Goal: Information Seeking & Learning: Learn about a topic

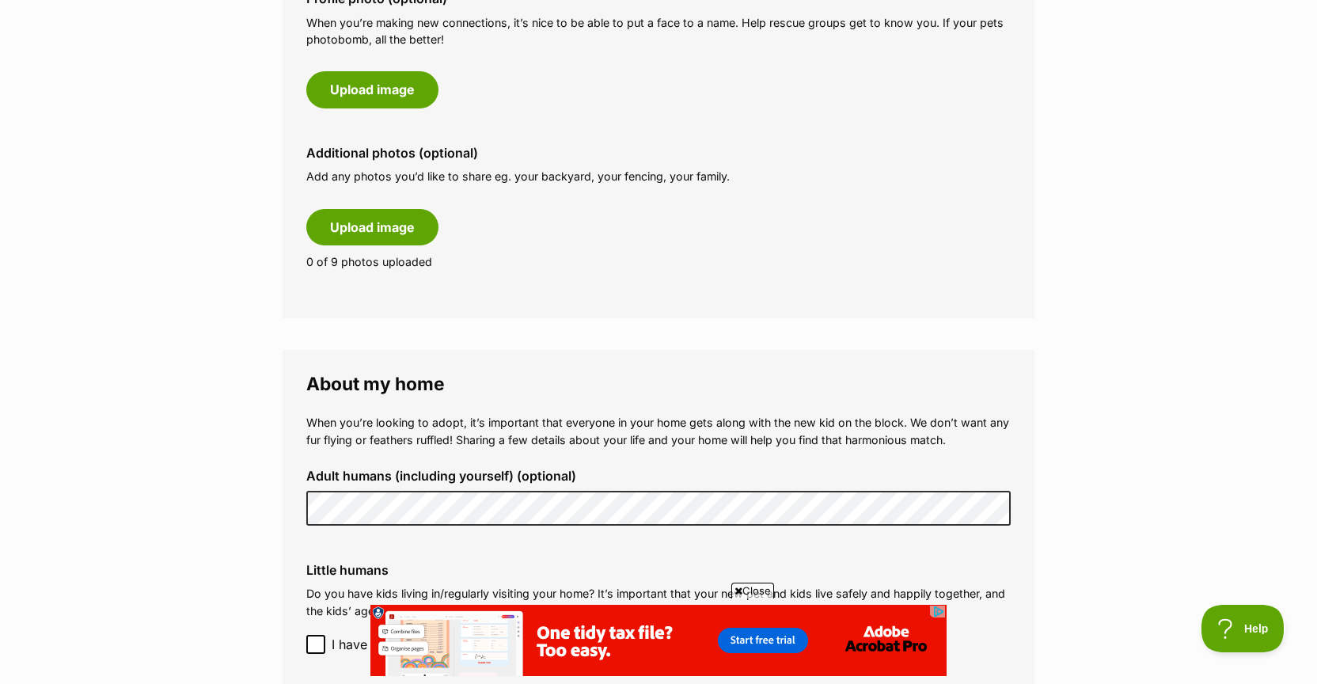
scroll to position [1147, 0]
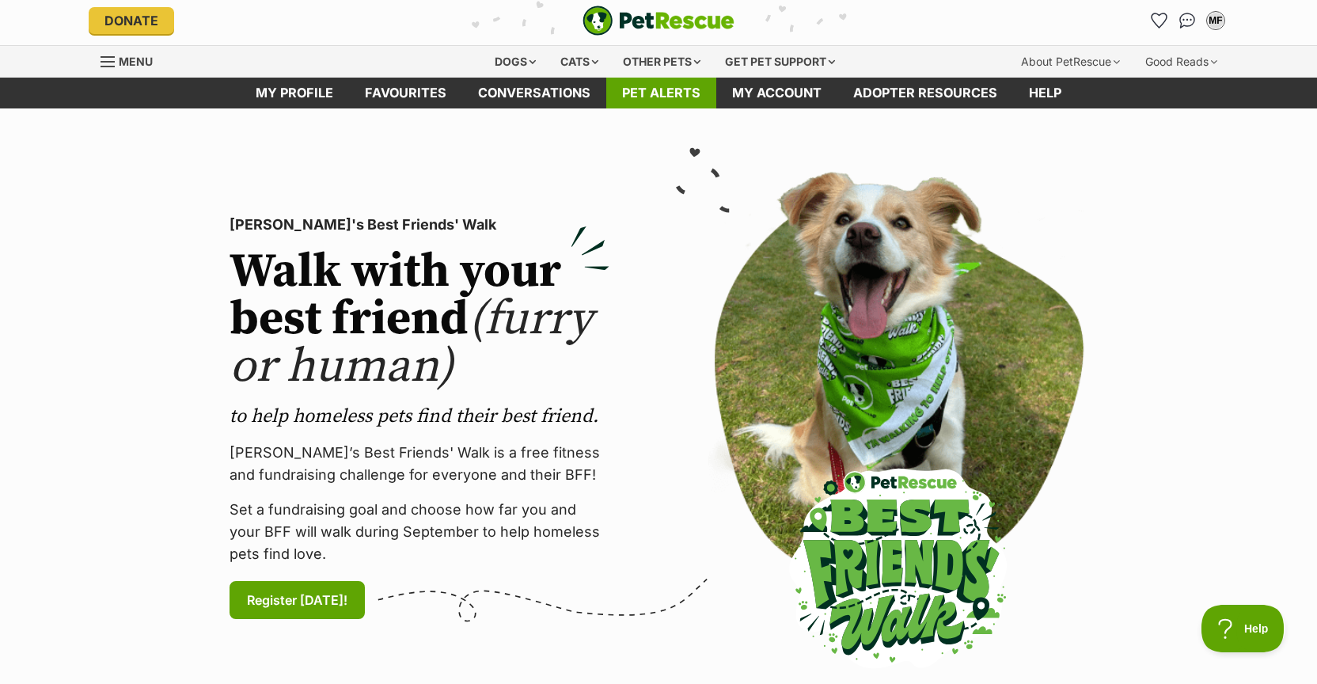
scroll to position [9, 0]
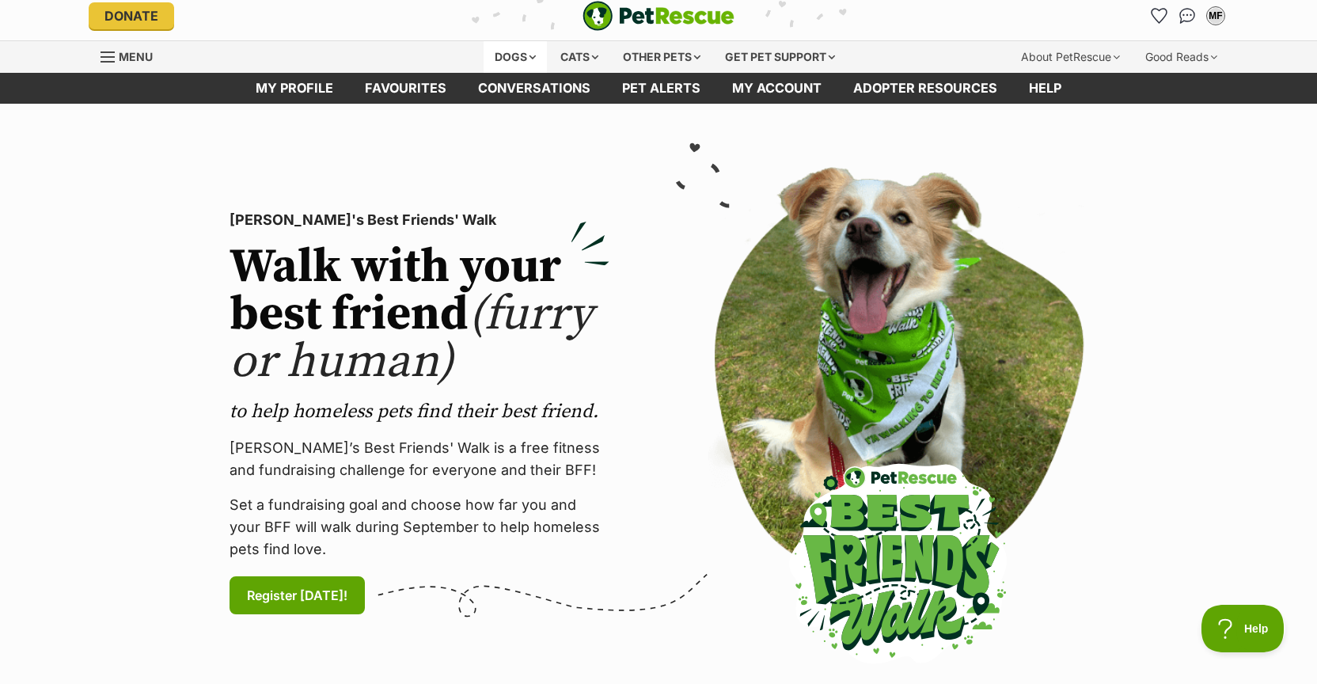
click at [518, 59] on div "Dogs" at bounding box center [515, 57] width 63 height 32
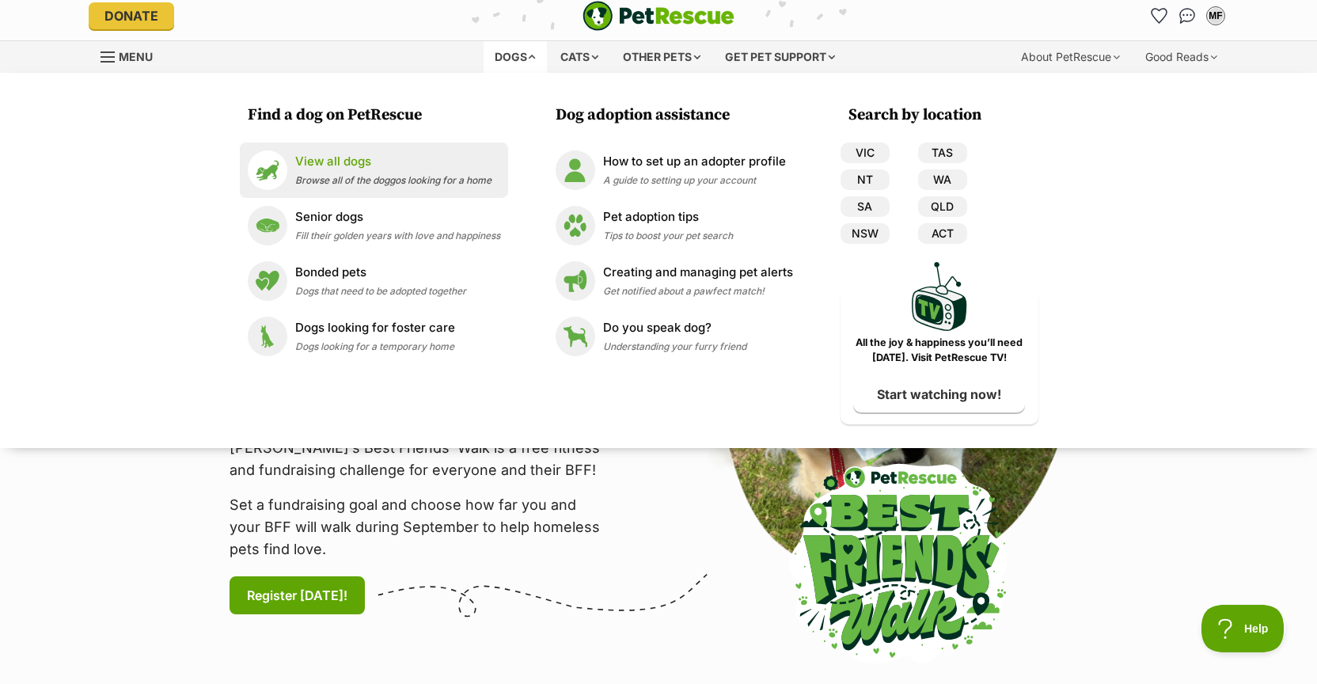
click at [387, 181] on span "Browse all of the doggos looking for a home" at bounding box center [393, 180] width 196 height 12
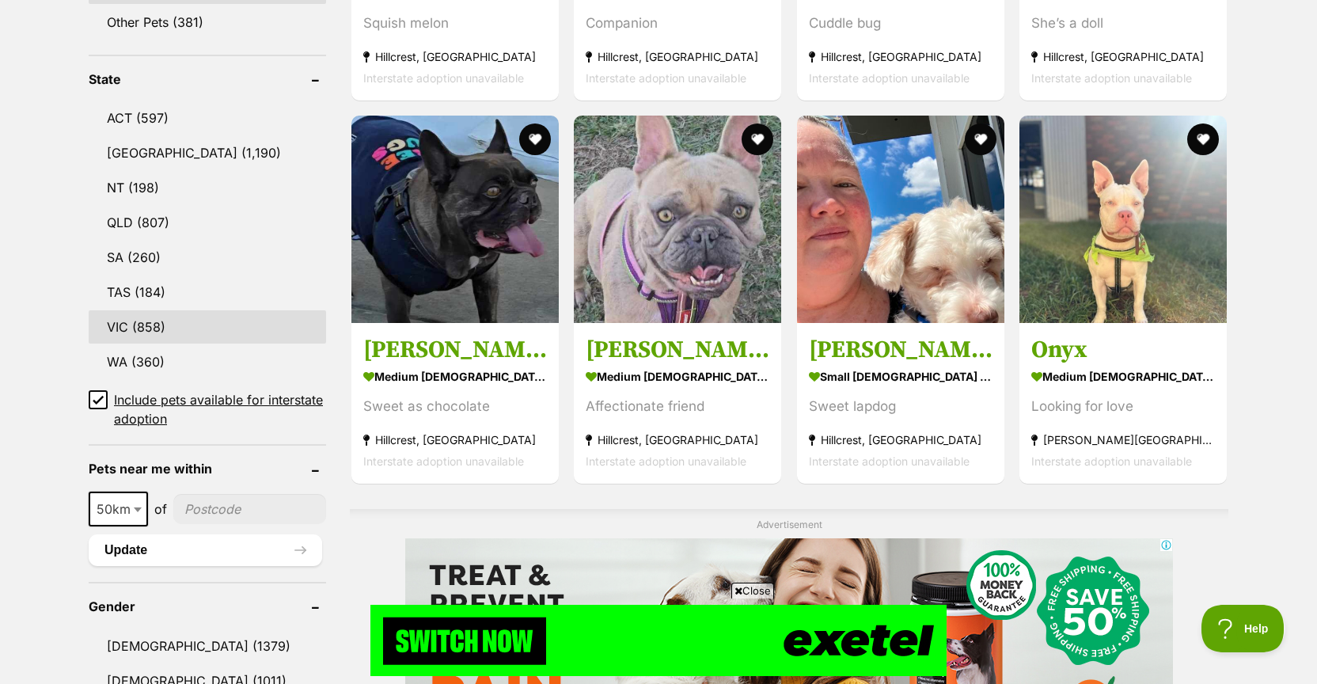
click at [132, 328] on link "VIC (858)" at bounding box center [207, 326] width 237 height 33
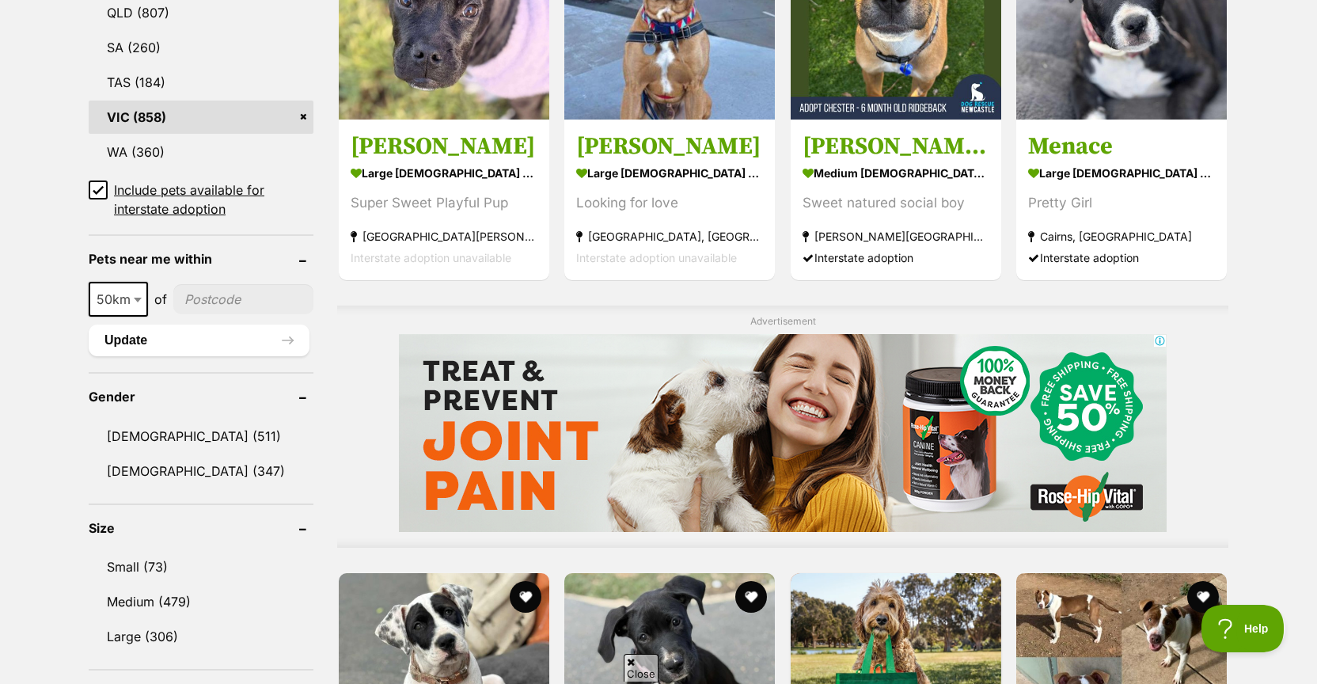
scroll to position [1081, 0]
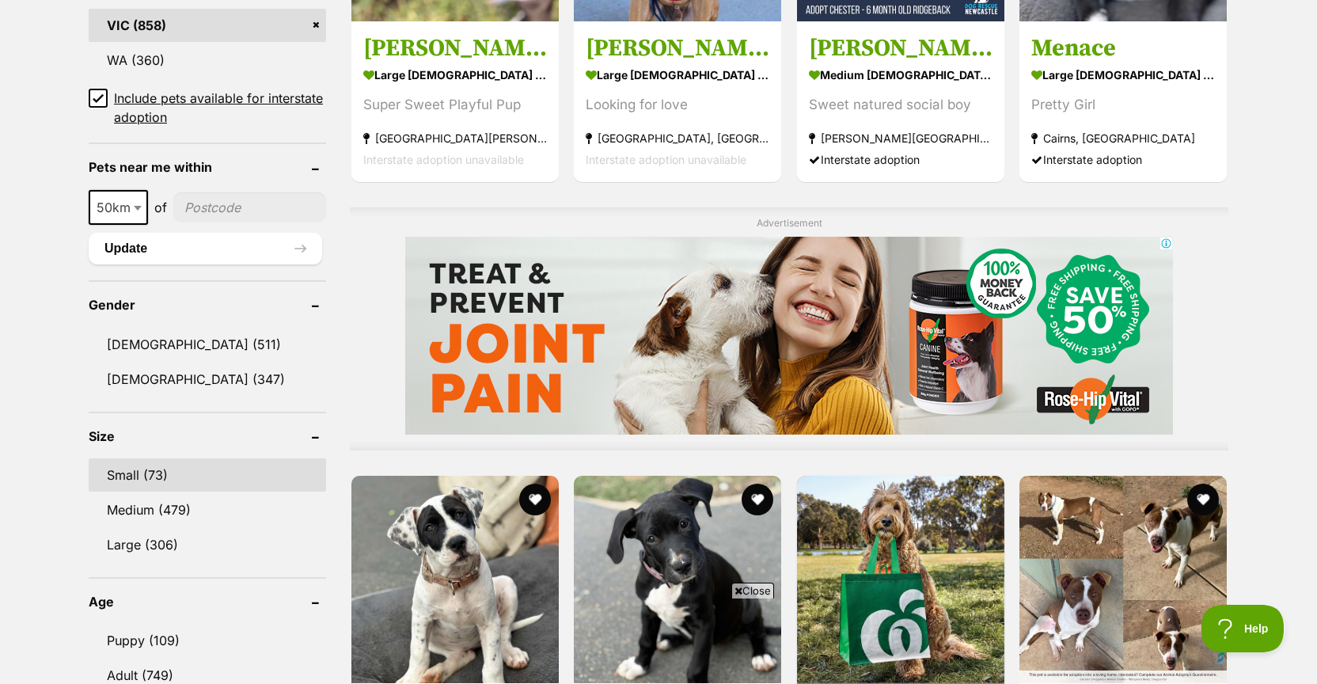
click at [135, 473] on link "Small (73)" at bounding box center [207, 474] width 237 height 33
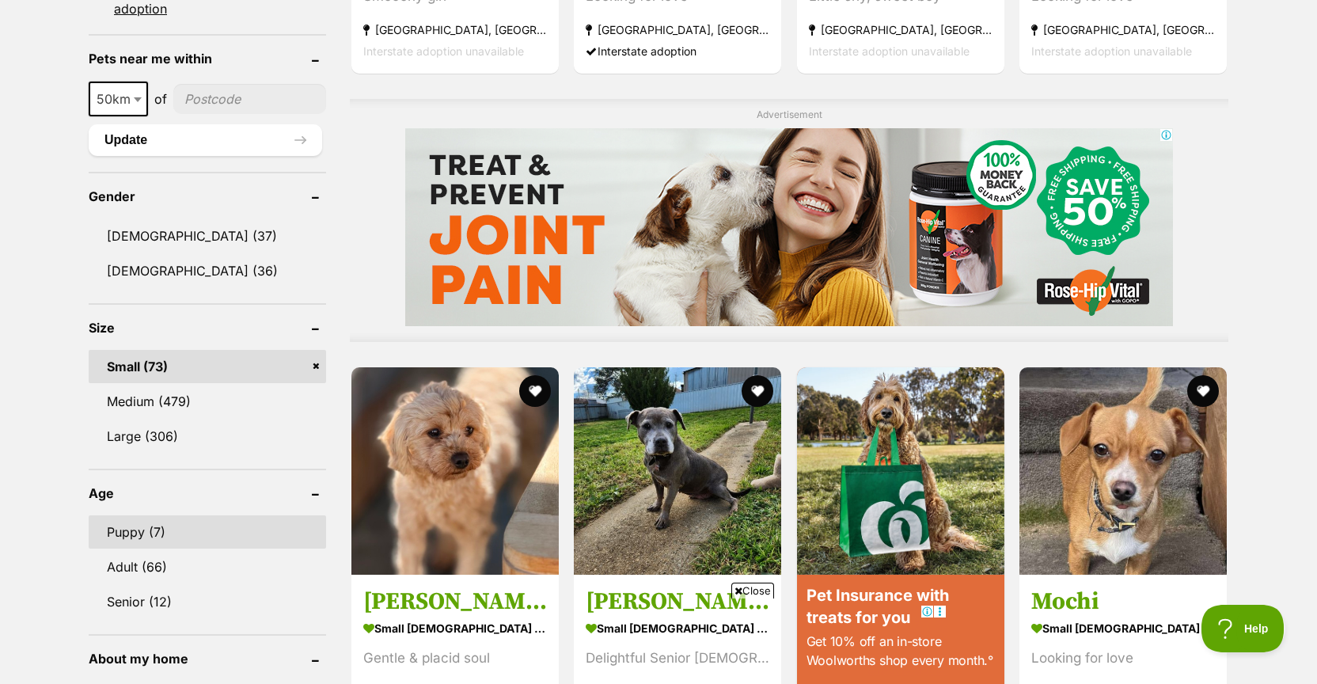
click at [146, 530] on link "Puppy (7)" at bounding box center [207, 531] width 237 height 33
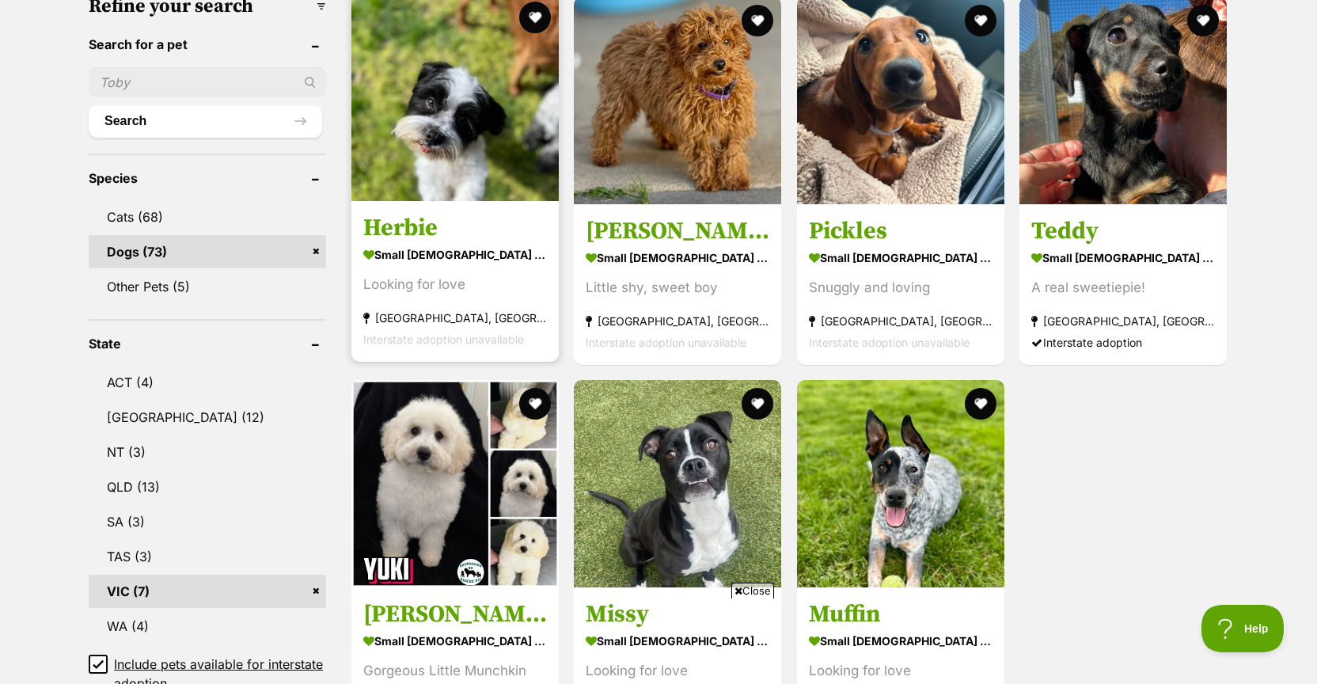
click at [428, 228] on h3 "Herbie" at bounding box center [455, 228] width 184 height 30
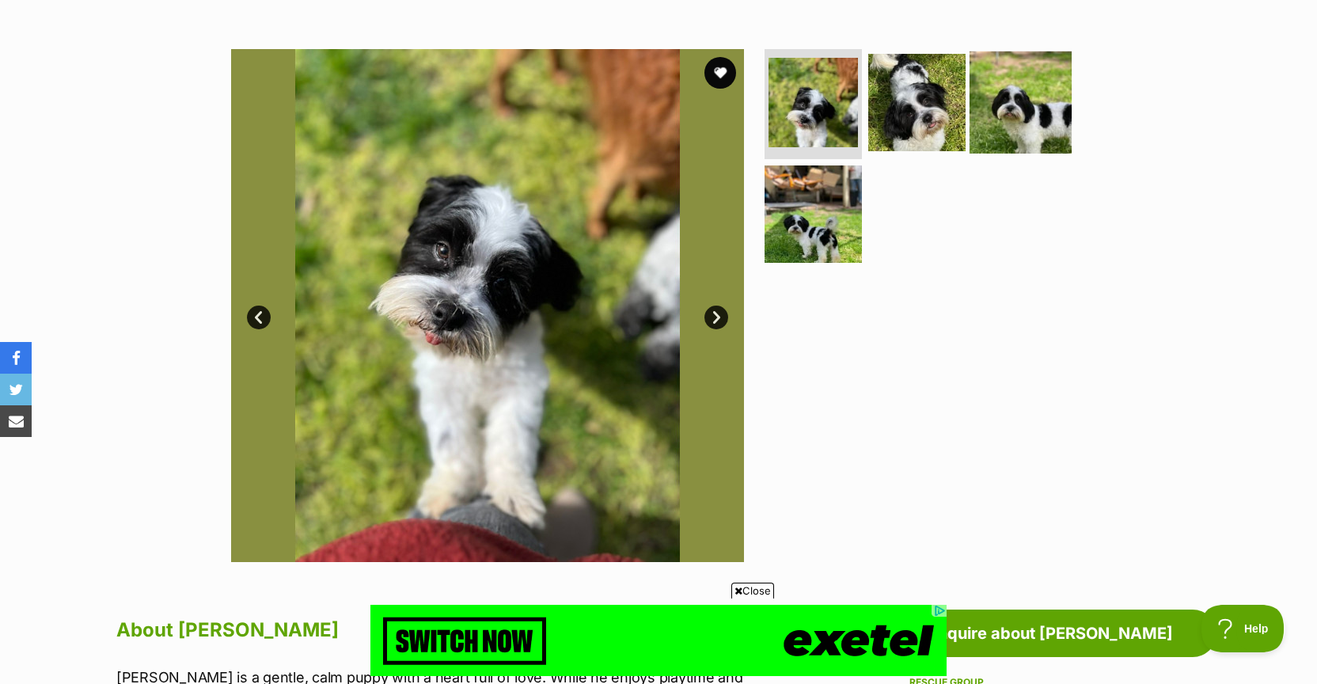
click at [1021, 112] on img at bounding box center [1021, 102] width 102 height 102
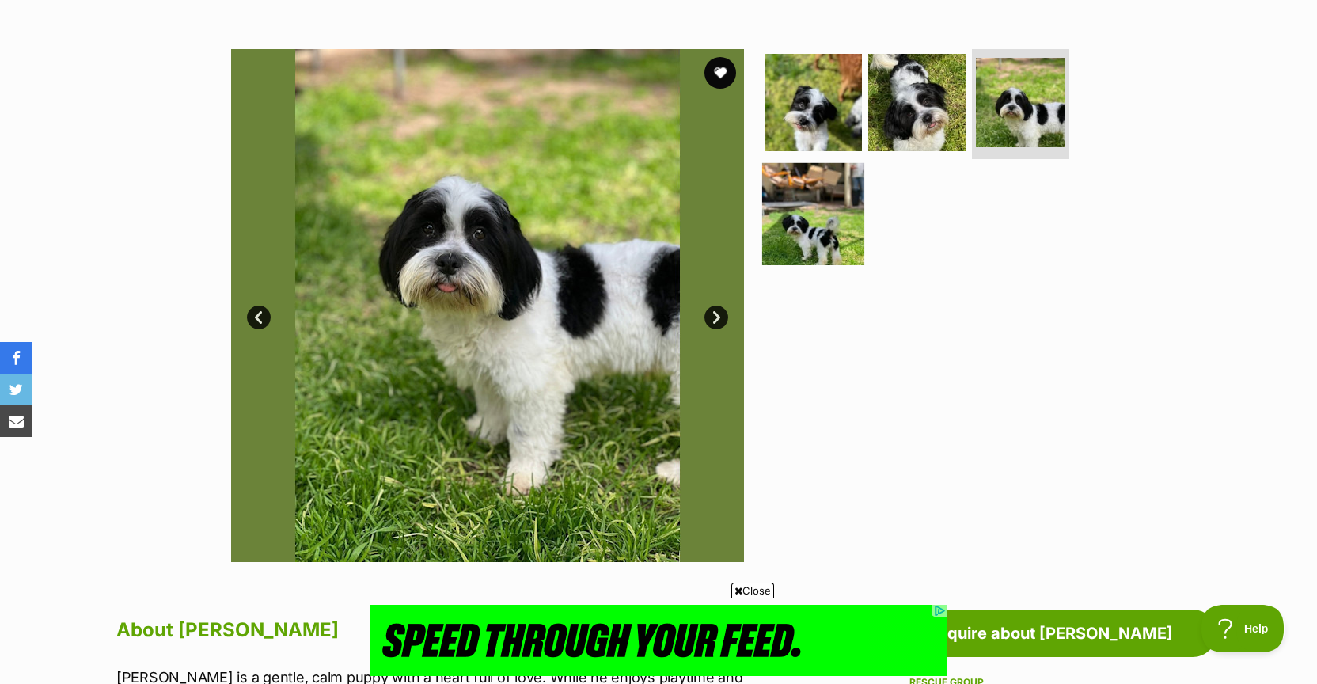
click at [825, 228] on img at bounding box center [813, 214] width 102 height 102
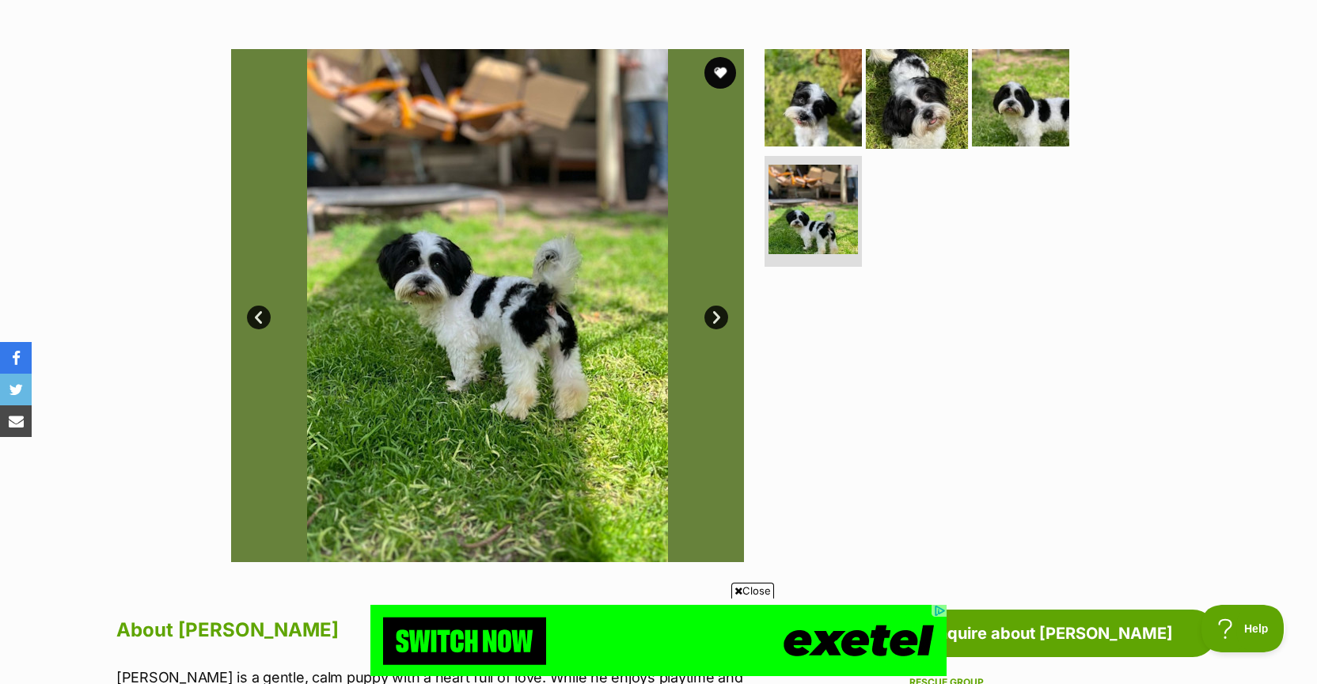
click at [908, 123] on img at bounding box center [917, 97] width 102 height 102
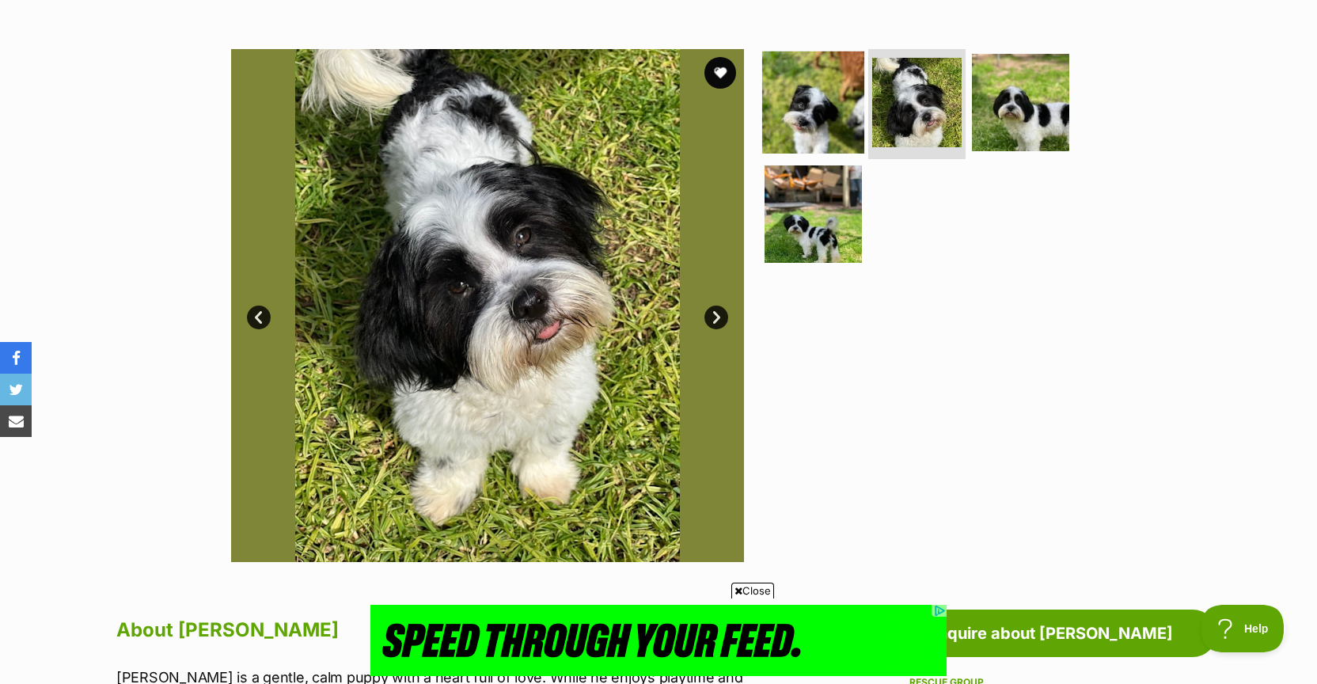
click at [833, 116] on img at bounding box center [813, 102] width 102 height 102
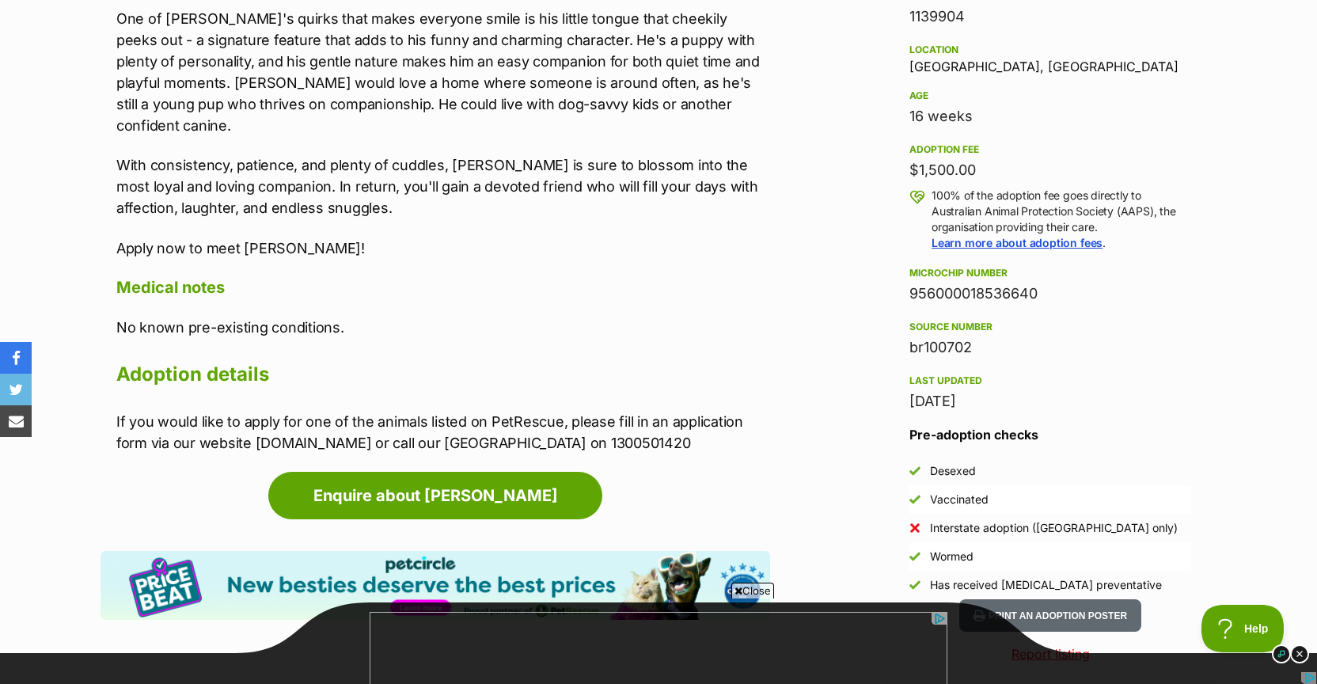
scroll to position [1088, 0]
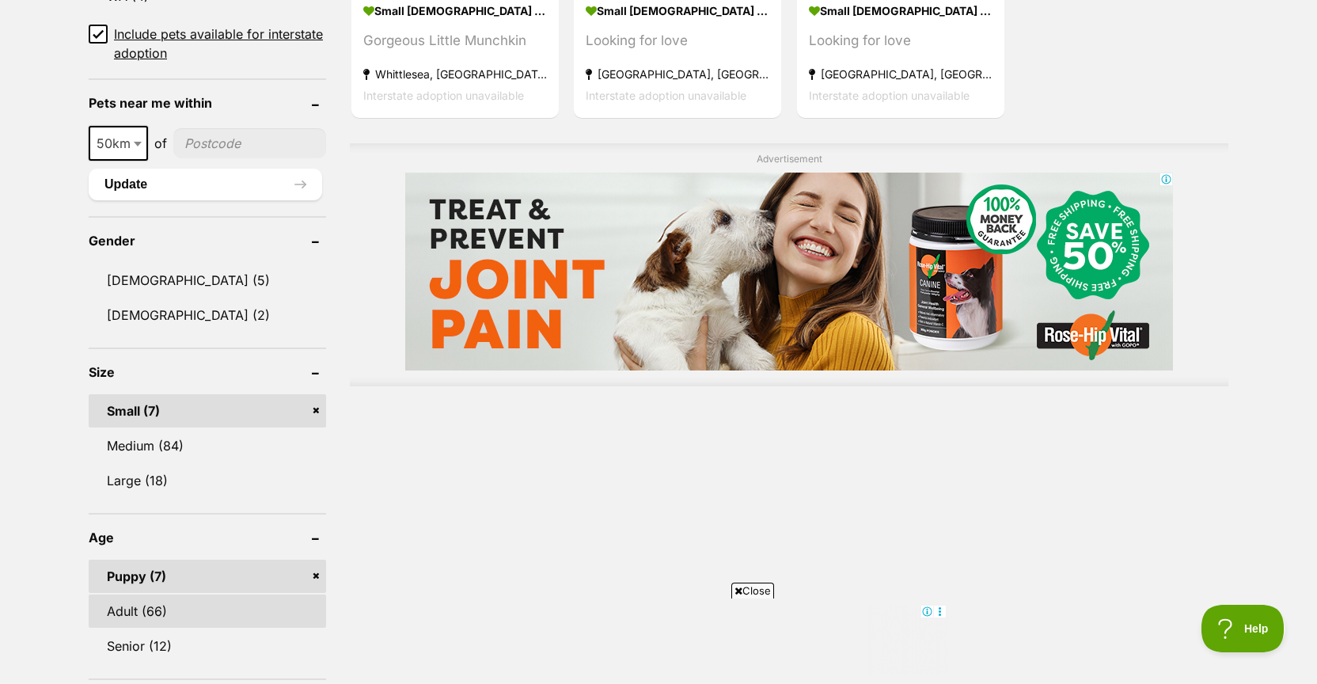
scroll to position [1169, 0]
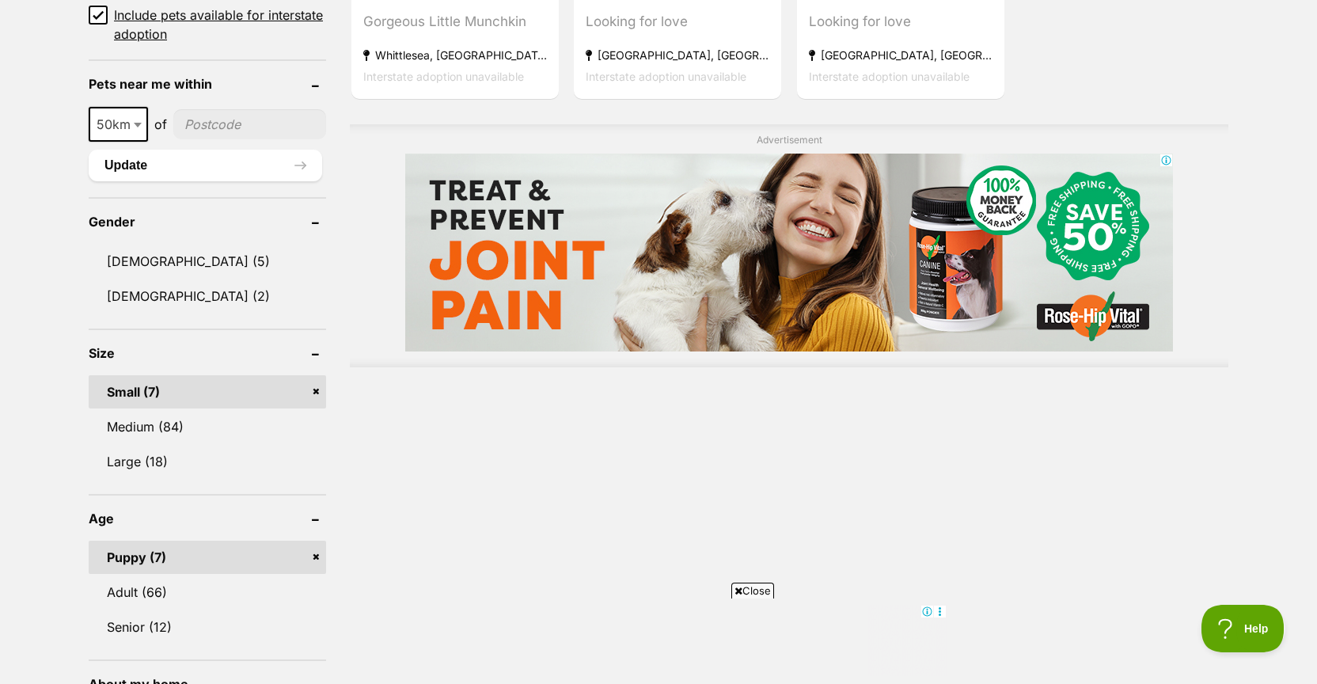
click at [317, 555] on link "Puppy (7)" at bounding box center [207, 557] width 237 height 33
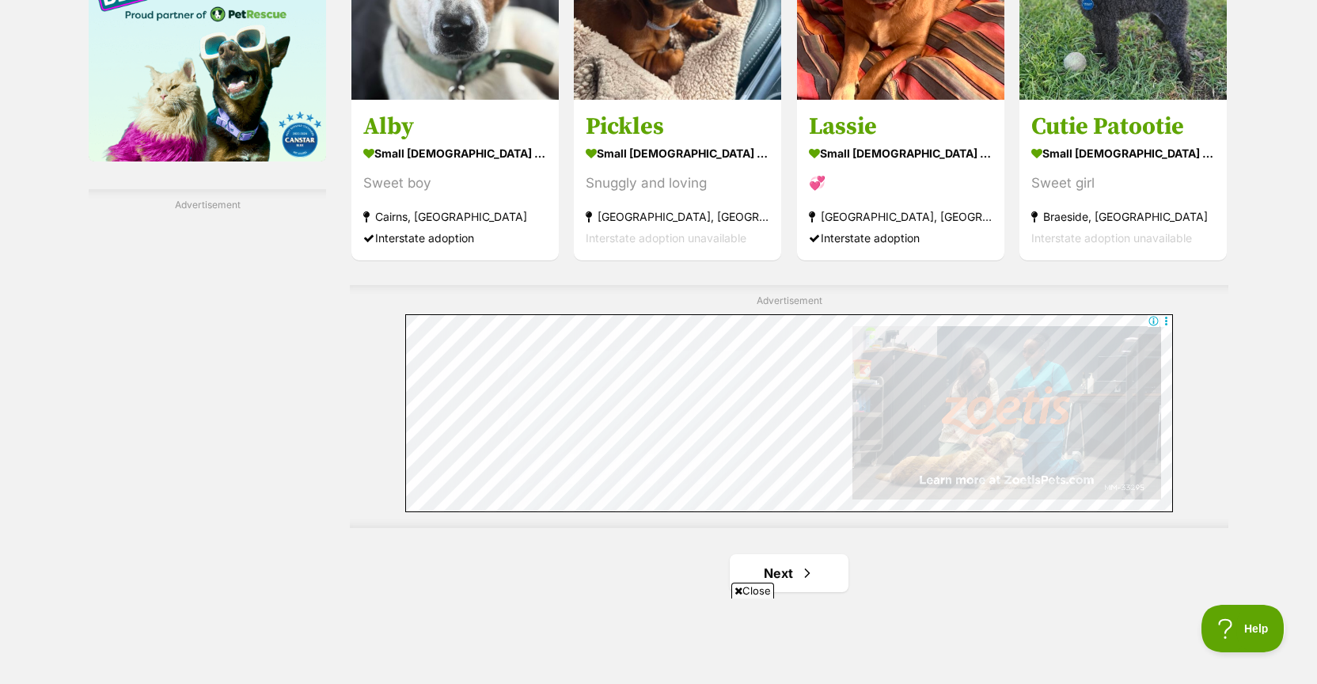
scroll to position [2720, 0]
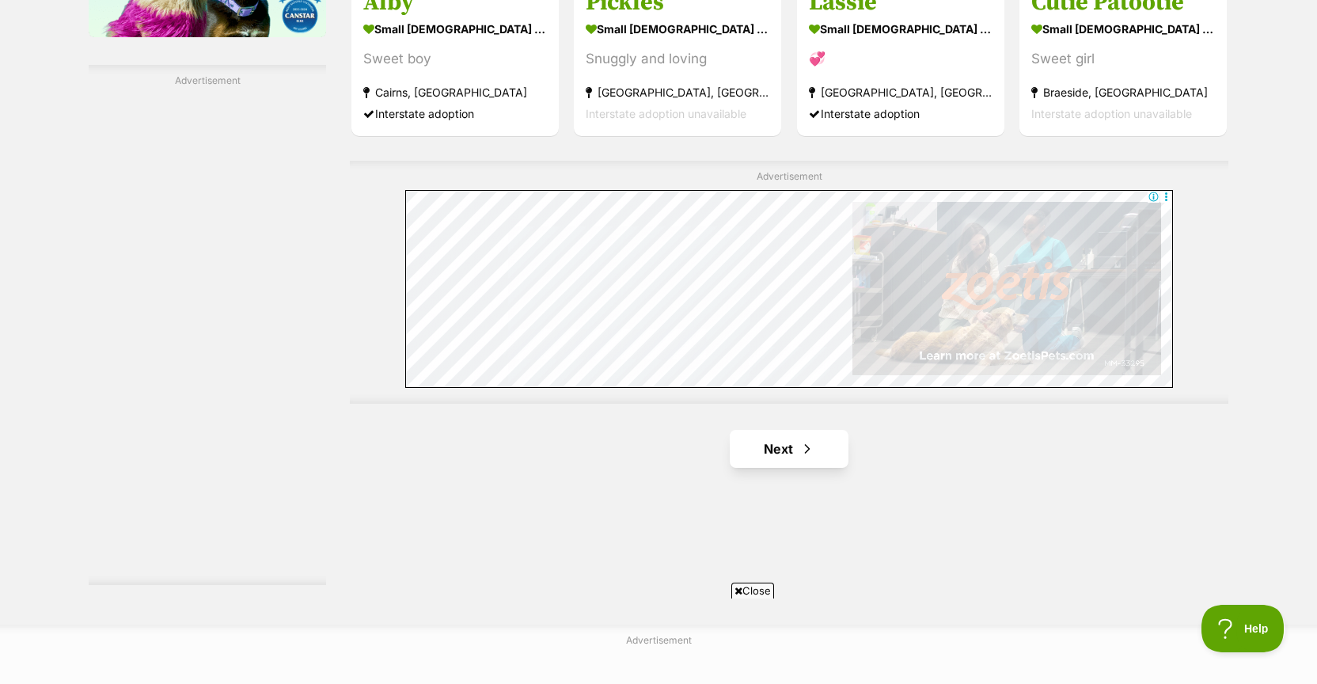
click at [790, 440] on link "Next" at bounding box center [789, 449] width 119 height 38
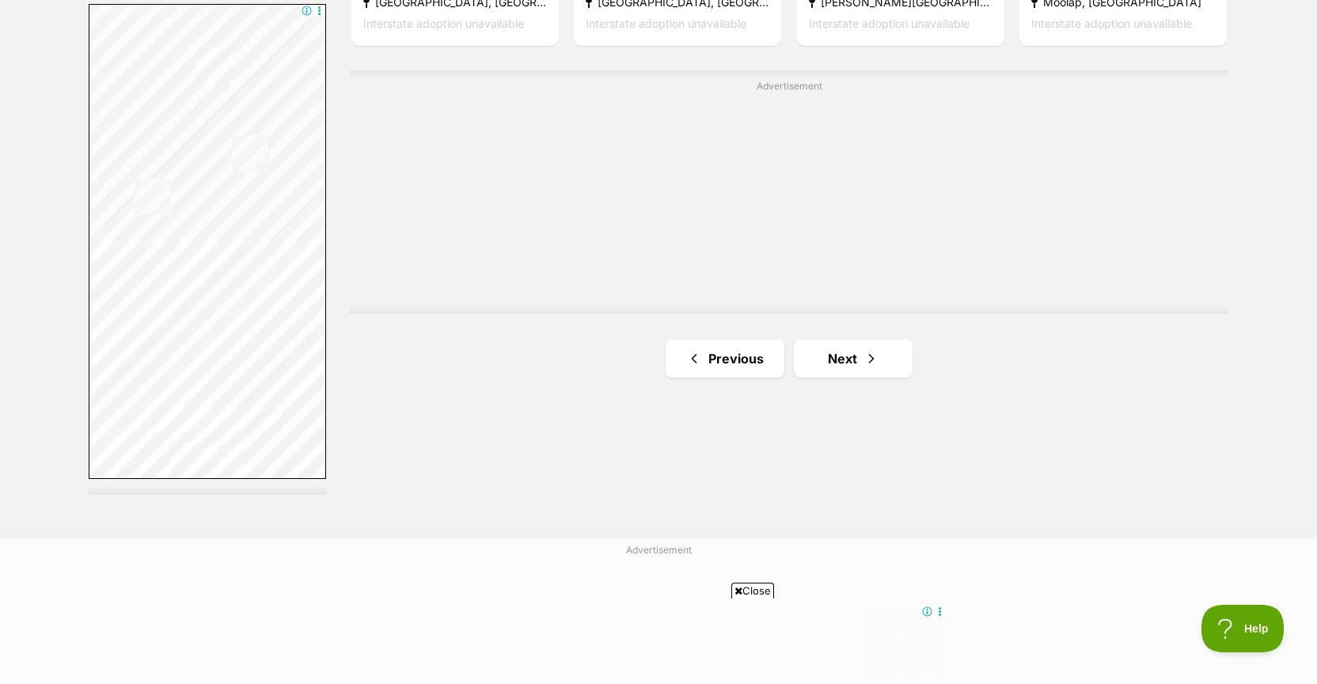
scroll to position [2893, 0]
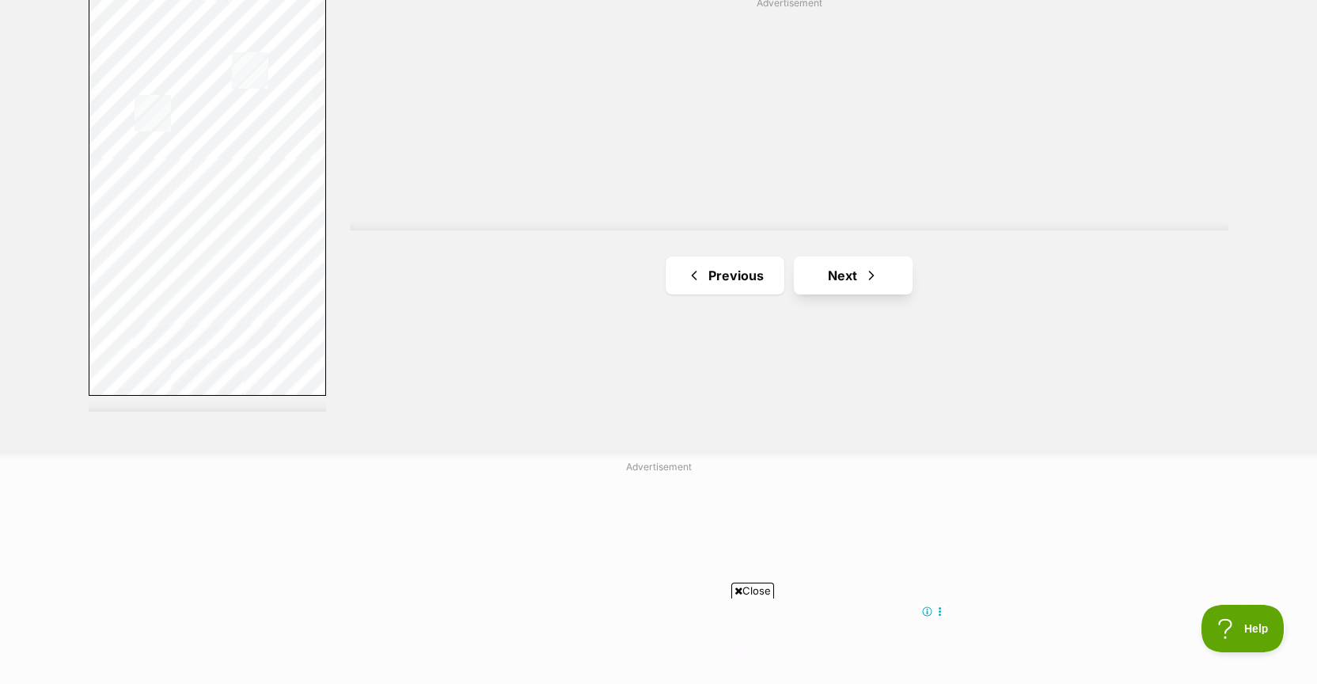
click at [832, 281] on link "Next" at bounding box center [853, 275] width 119 height 38
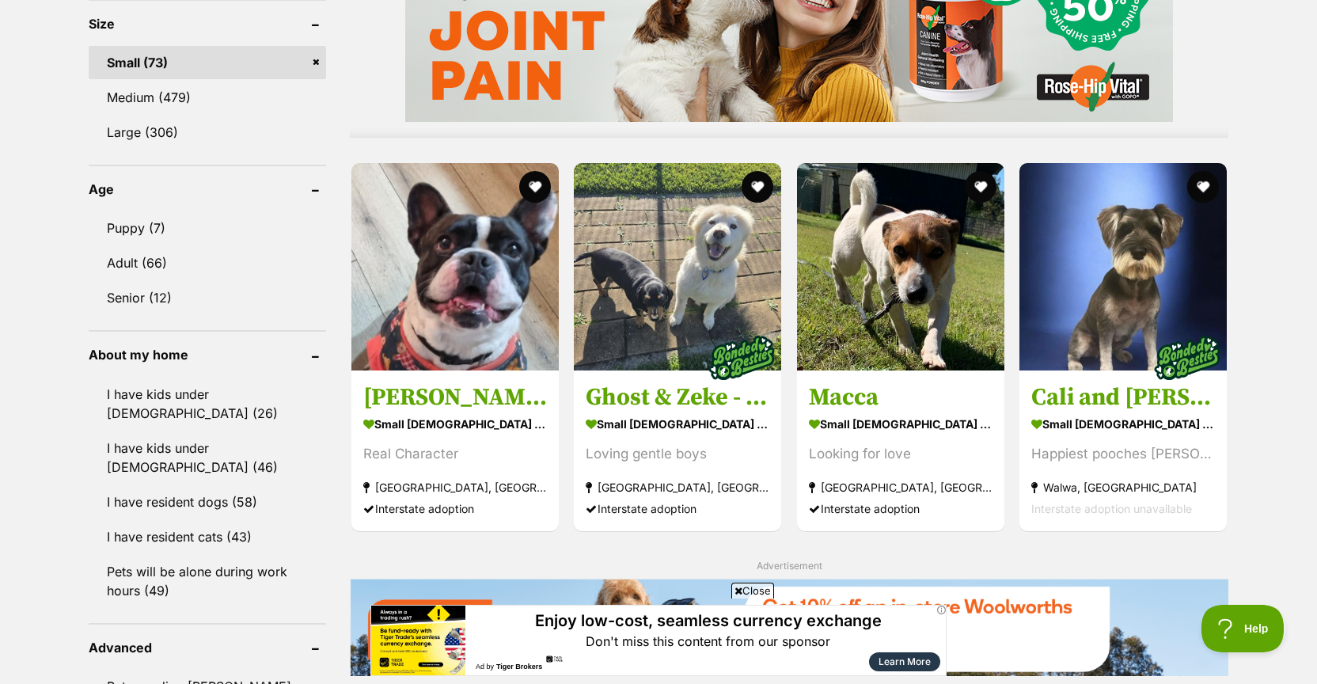
scroll to position [1521, 0]
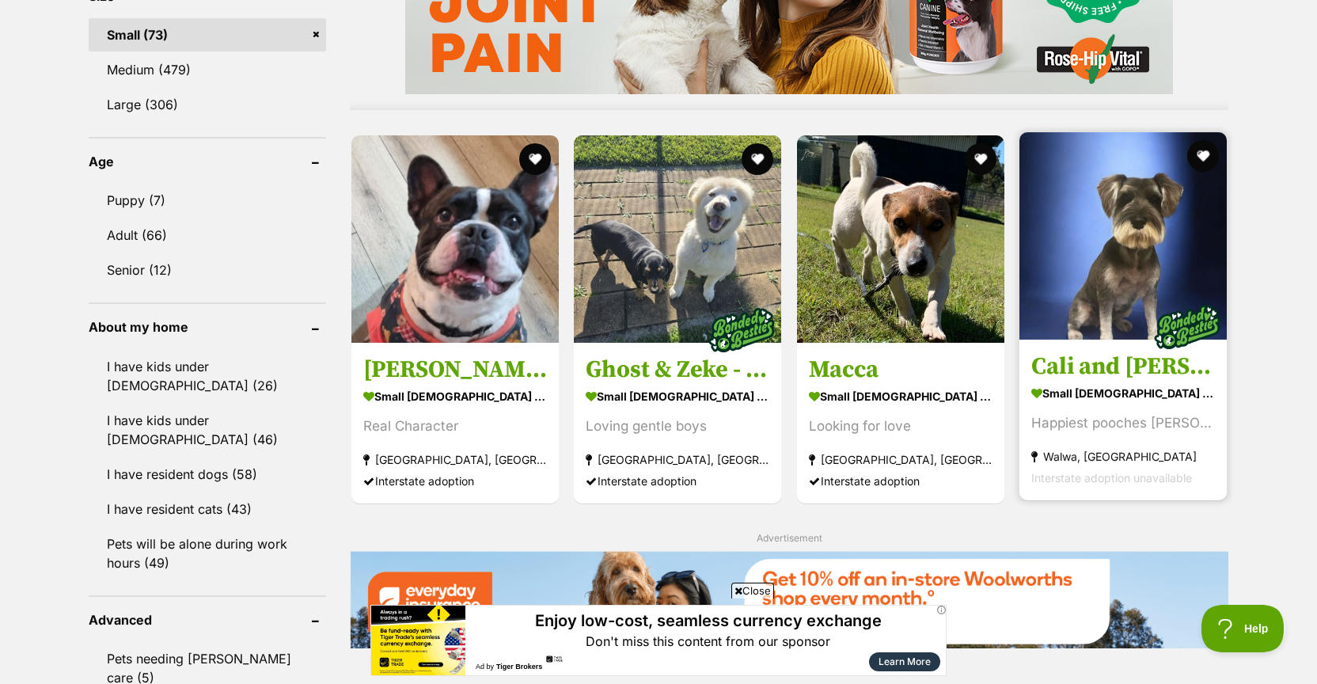
click at [1122, 366] on h3 "Cali and Theo" at bounding box center [1123, 366] width 184 height 30
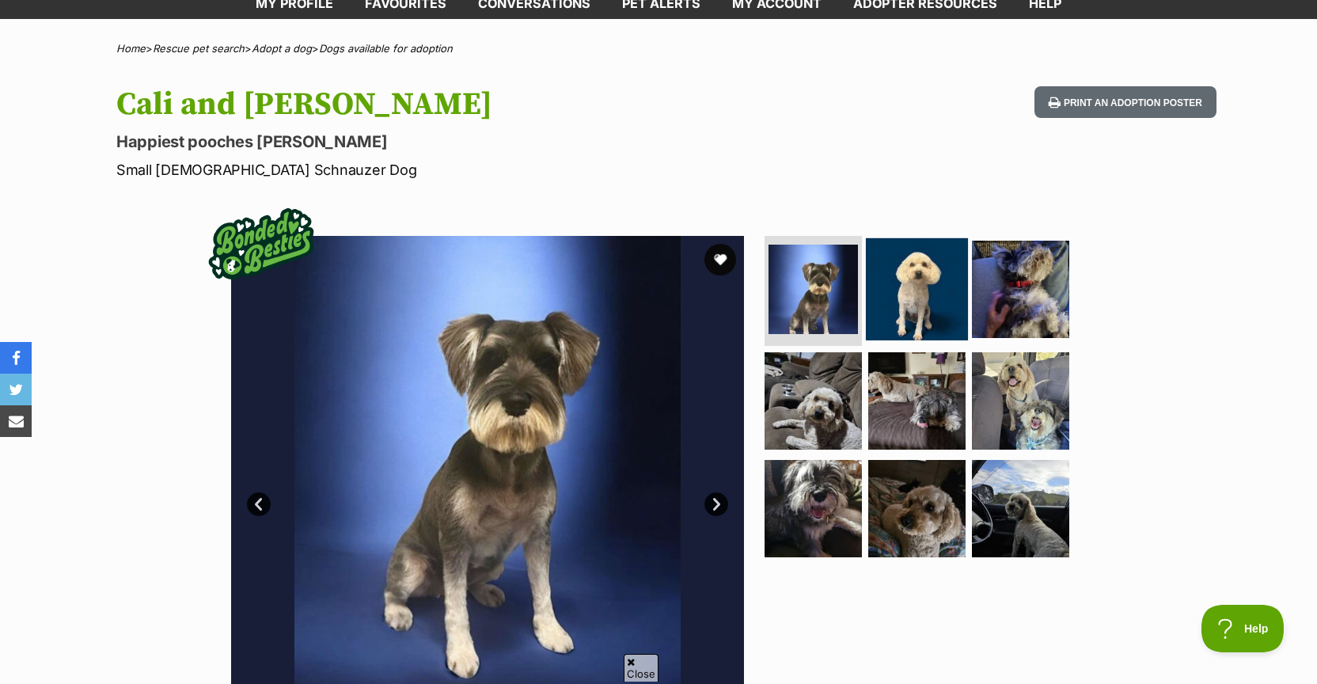
click at [927, 318] on img at bounding box center [917, 288] width 102 height 102
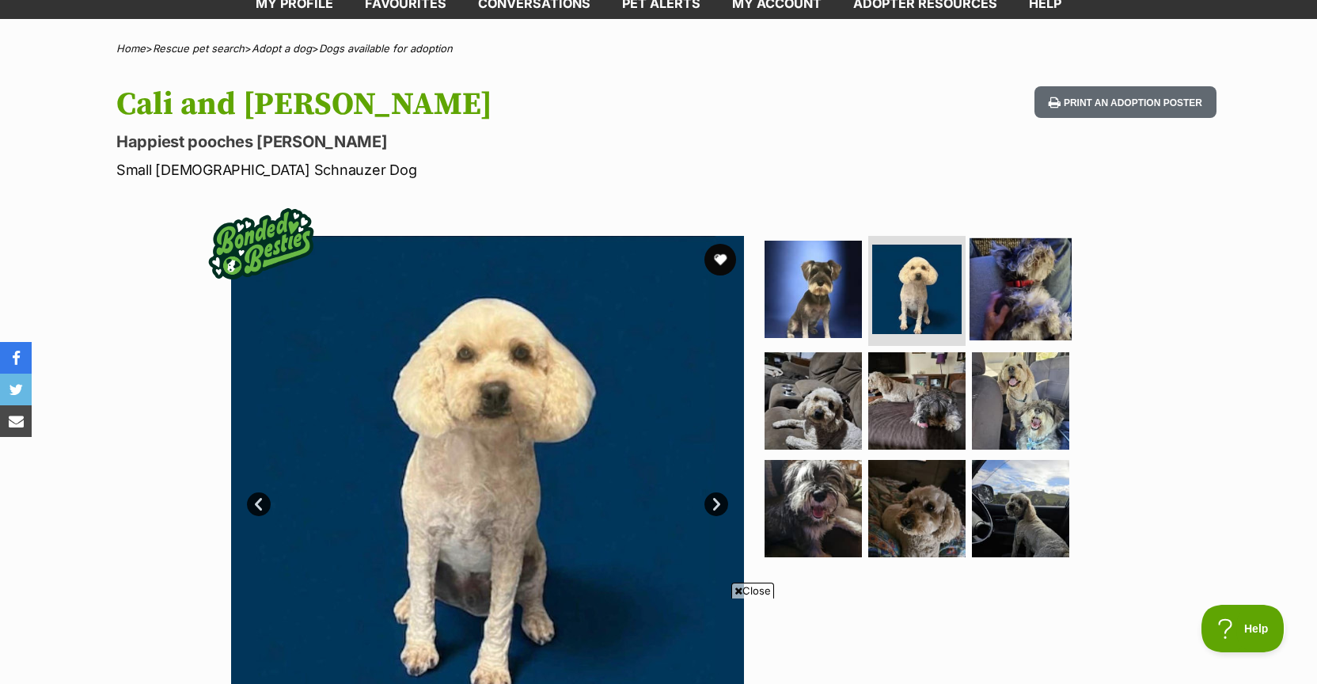
click at [1021, 321] on img at bounding box center [1021, 288] width 102 height 102
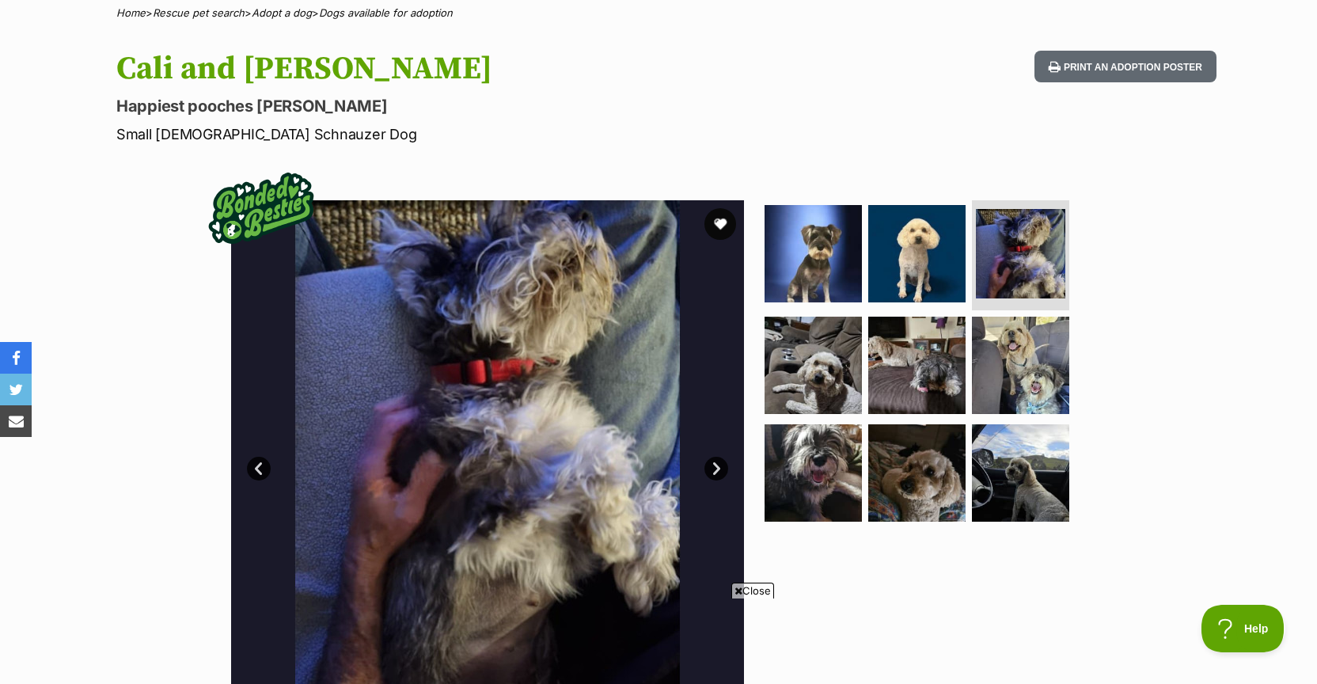
scroll to position [131, 1]
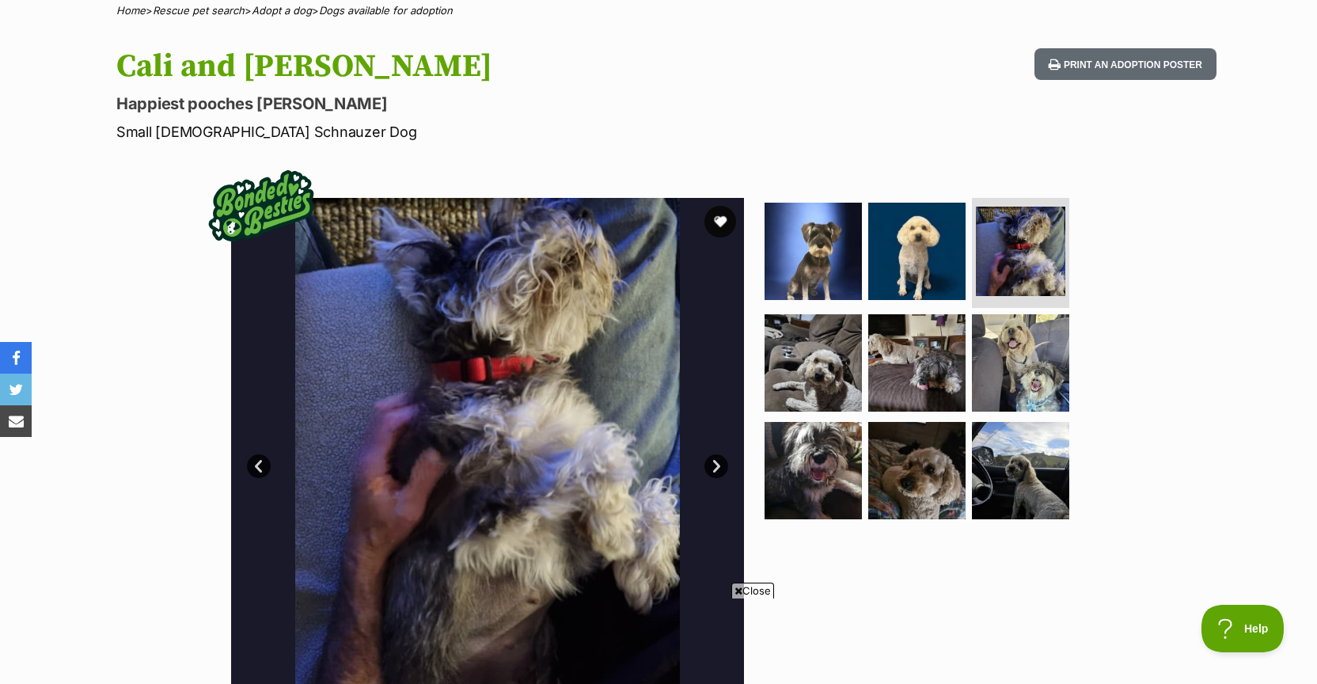
click at [713, 461] on link "Next" at bounding box center [716, 466] width 24 height 24
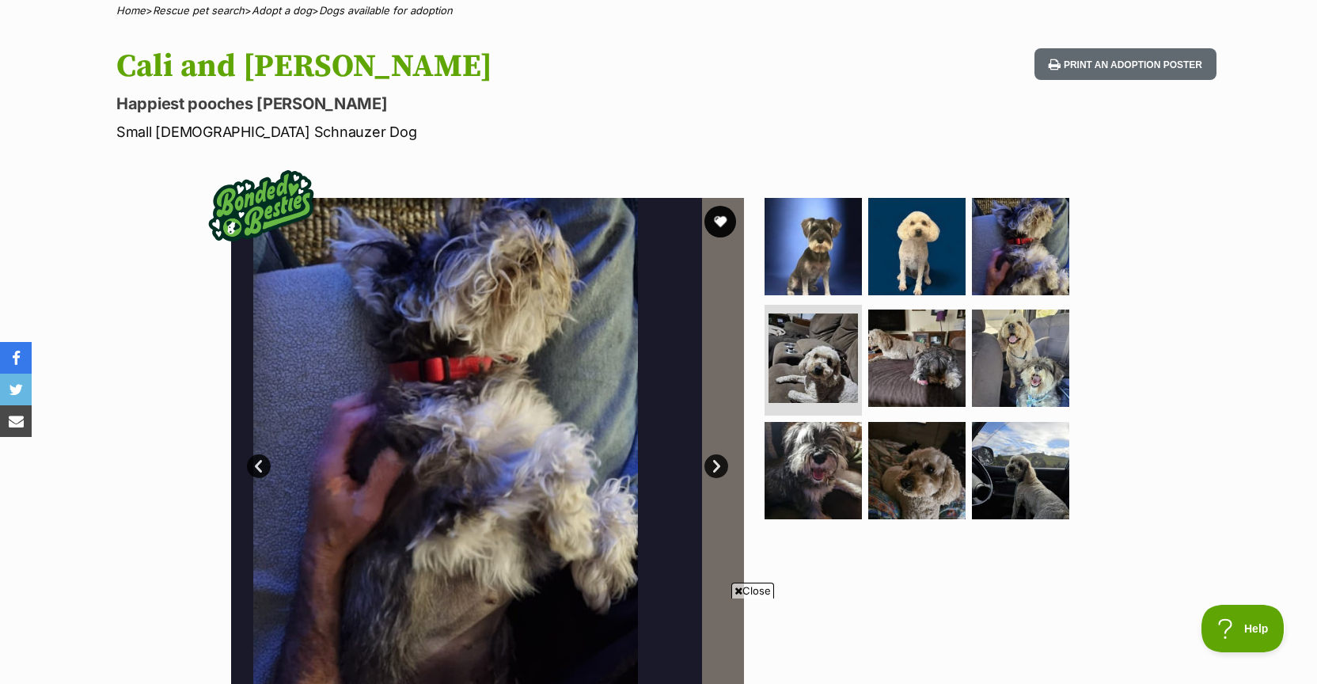
scroll to position [136, 1]
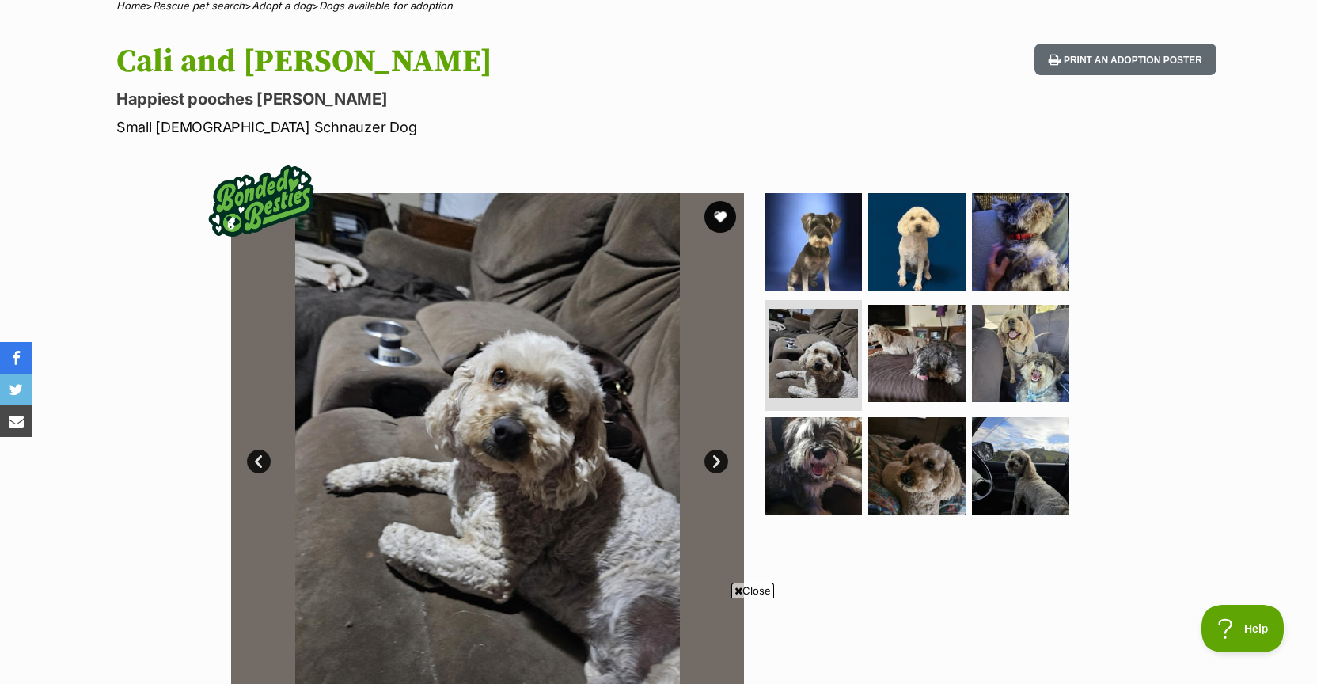
click at [713, 461] on link "Next" at bounding box center [716, 462] width 24 height 24
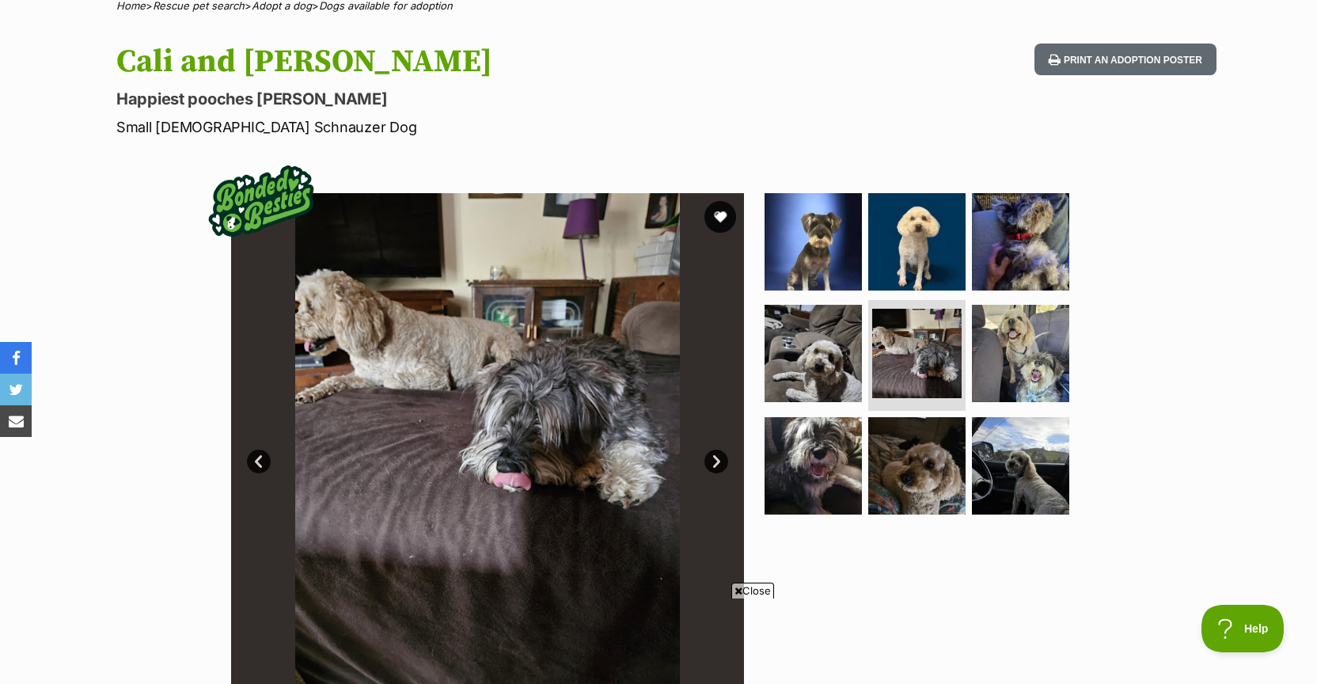
click at [713, 461] on link "Next" at bounding box center [716, 462] width 24 height 24
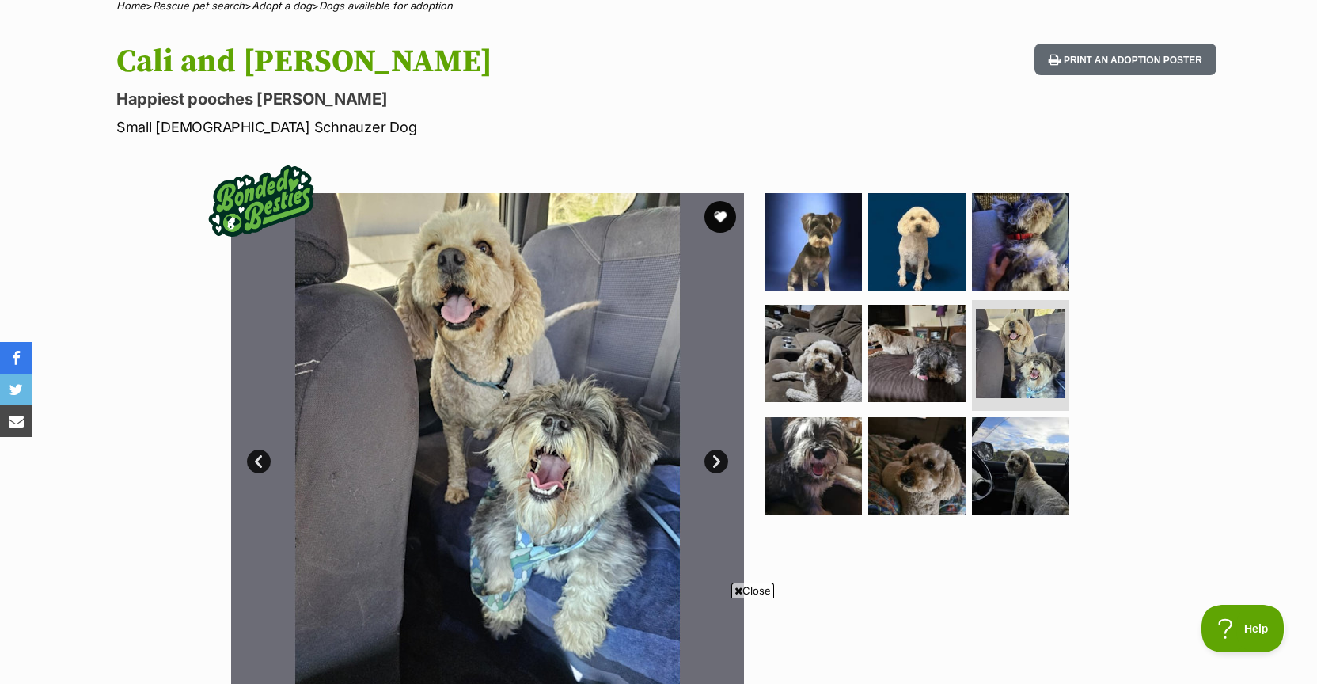
click at [717, 461] on link "Next" at bounding box center [716, 462] width 24 height 24
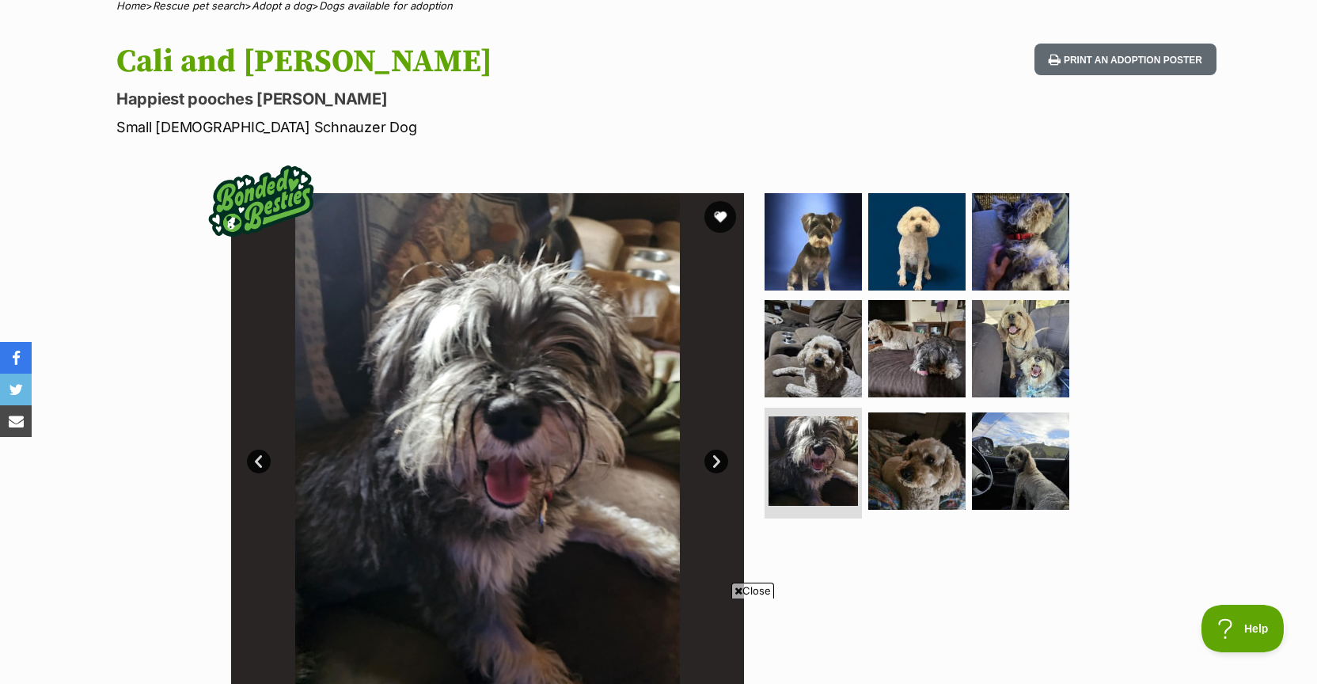
click at [717, 461] on link "Next" at bounding box center [716, 462] width 24 height 24
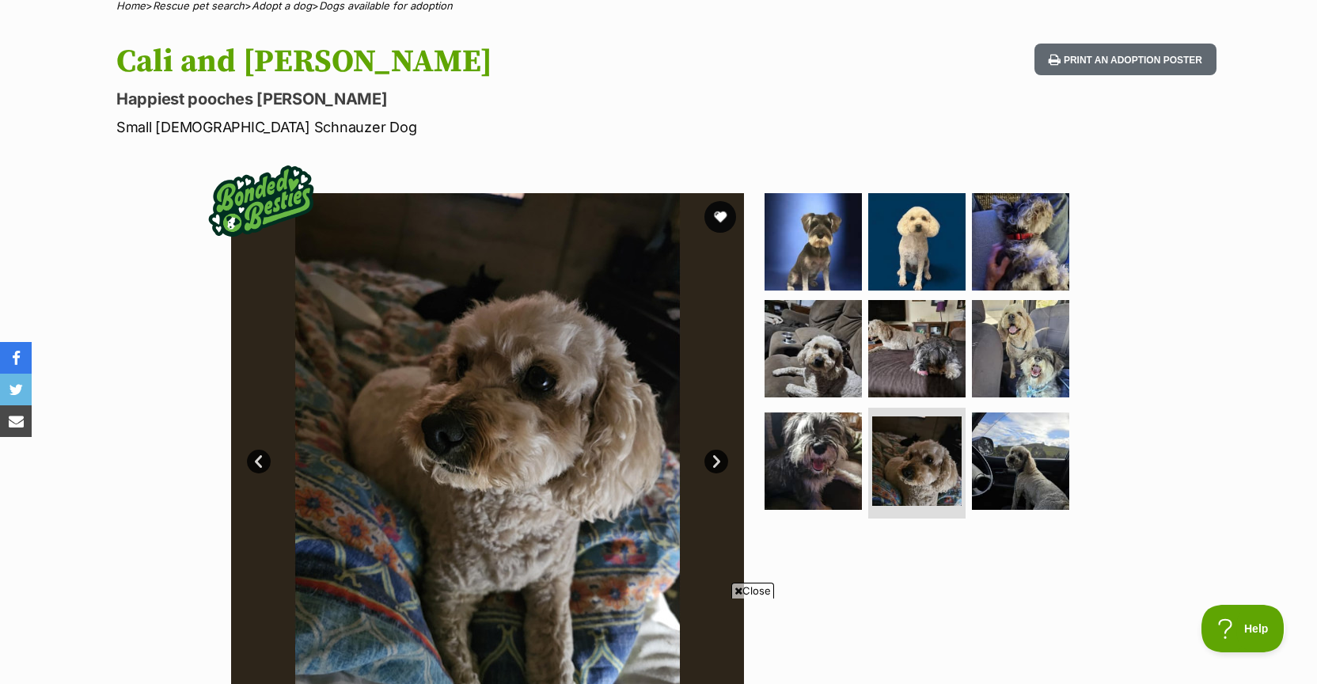
click at [717, 461] on link "Next" at bounding box center [716, 462] width 24 height 24
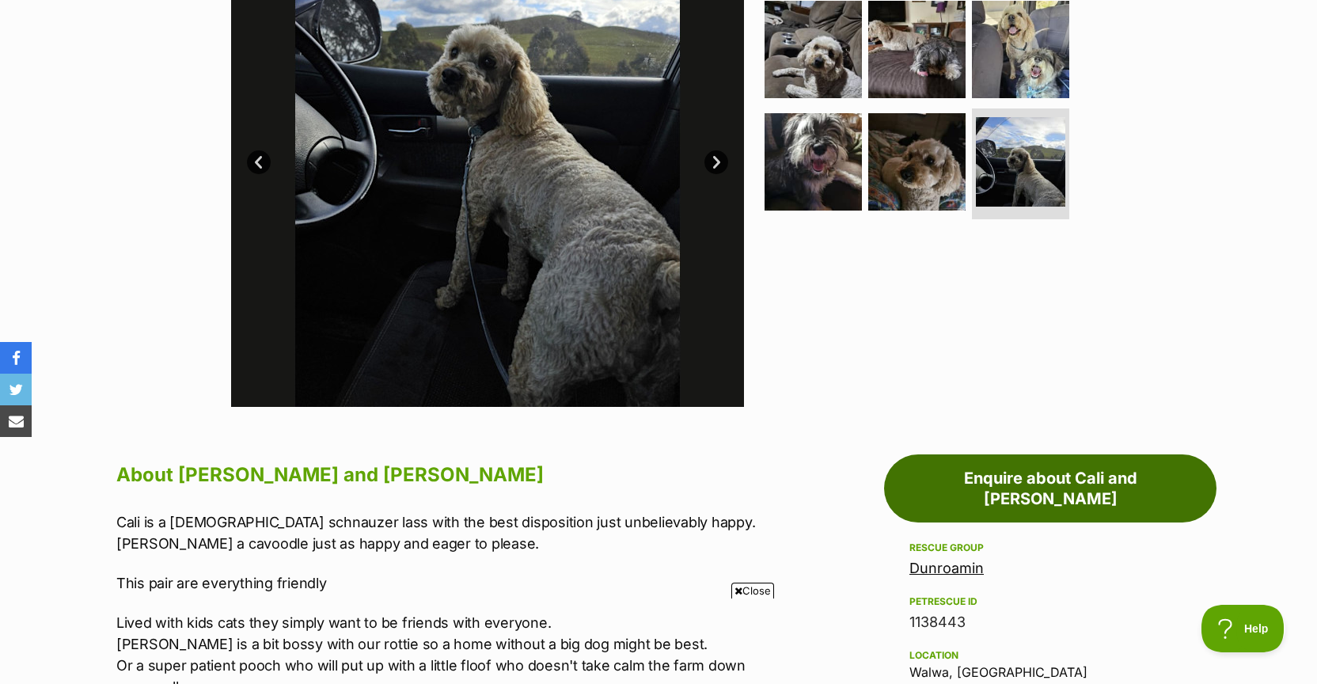
scroll to position [481, 0]
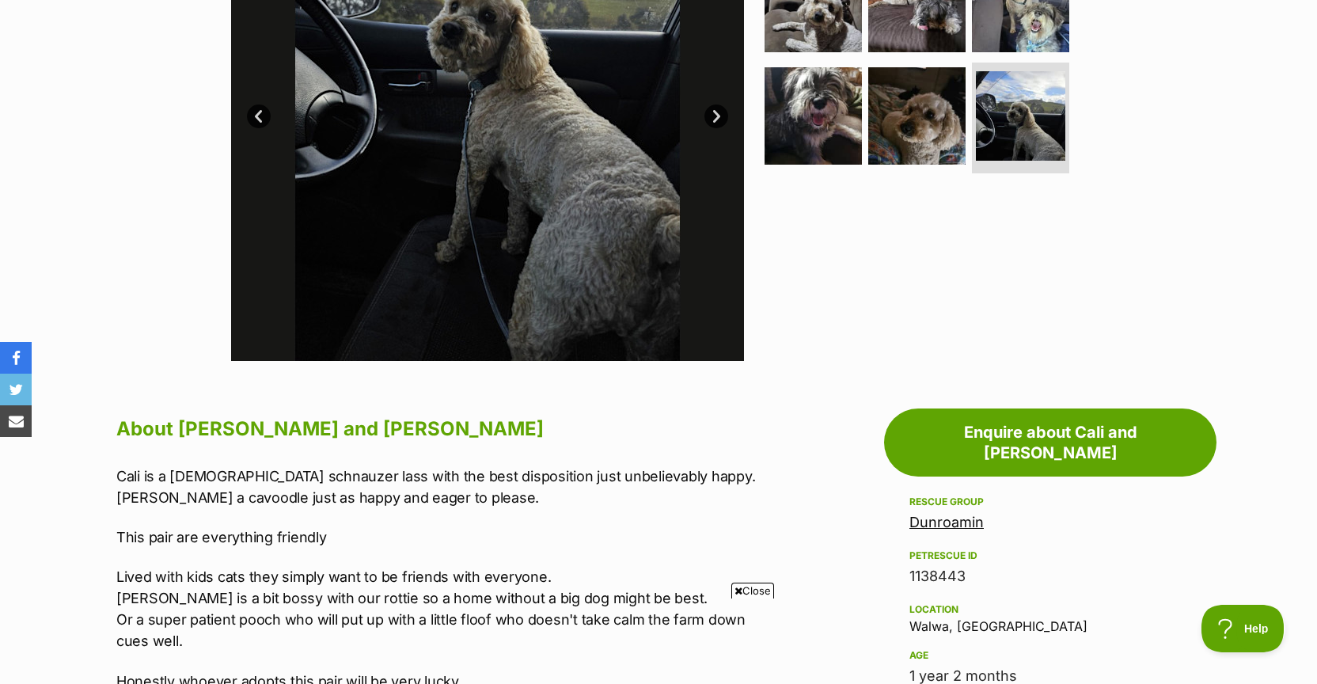
click at [755, 590] on span "Close" at bounding box center [752, 591] width 43 height 16
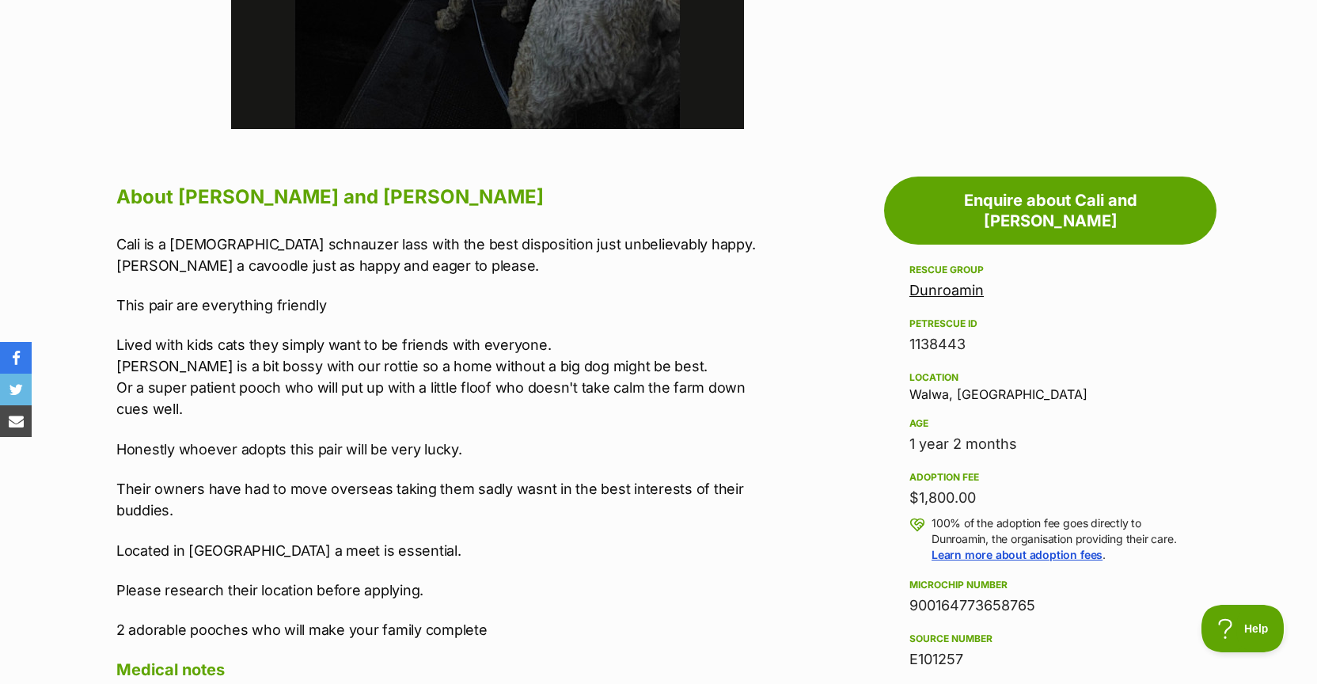
scroll to position [712, 0]
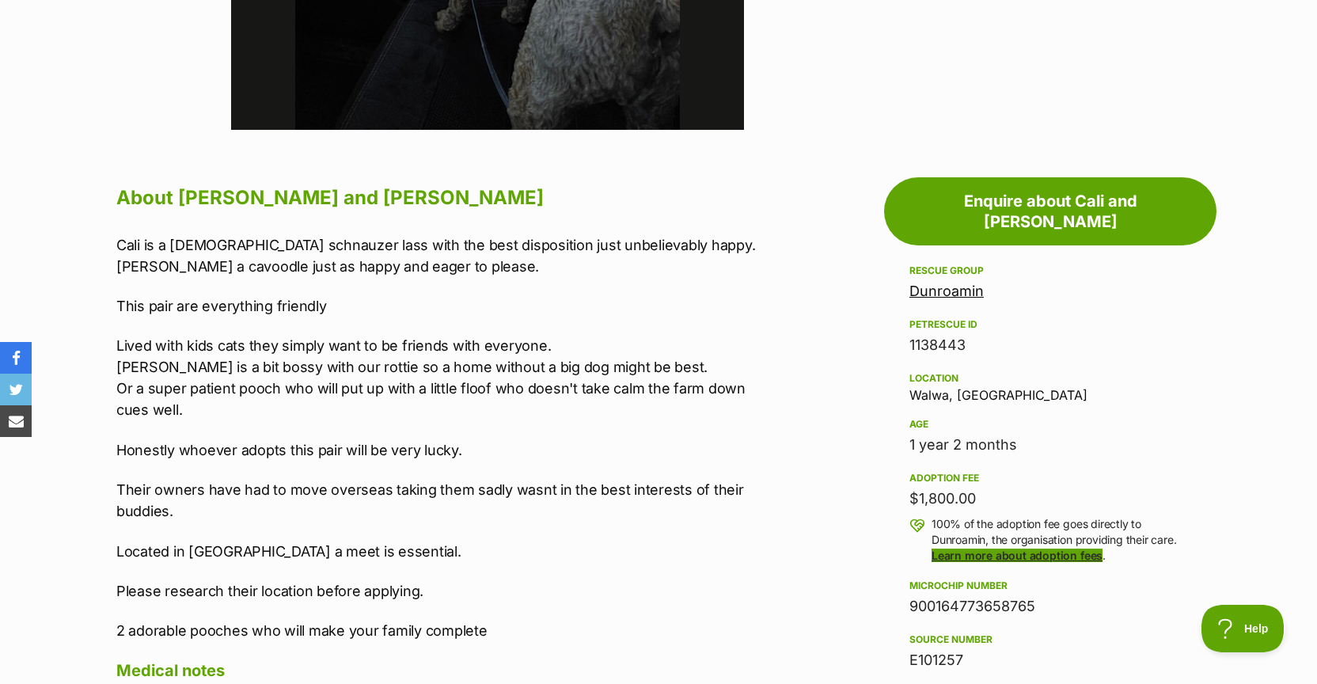
click at [981, 549] on link "Learn more about adoption fees" at bounding box center [1017, 555] width 171 height 13
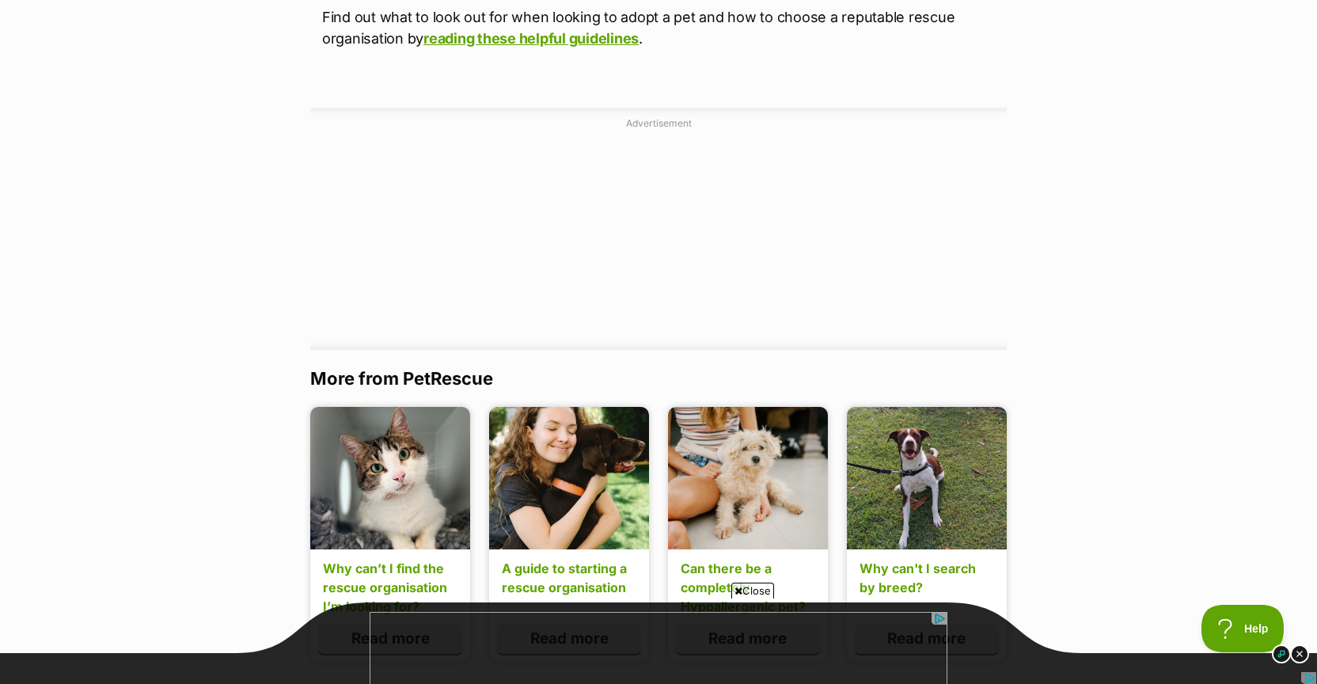
scroll to position [1627, 0]
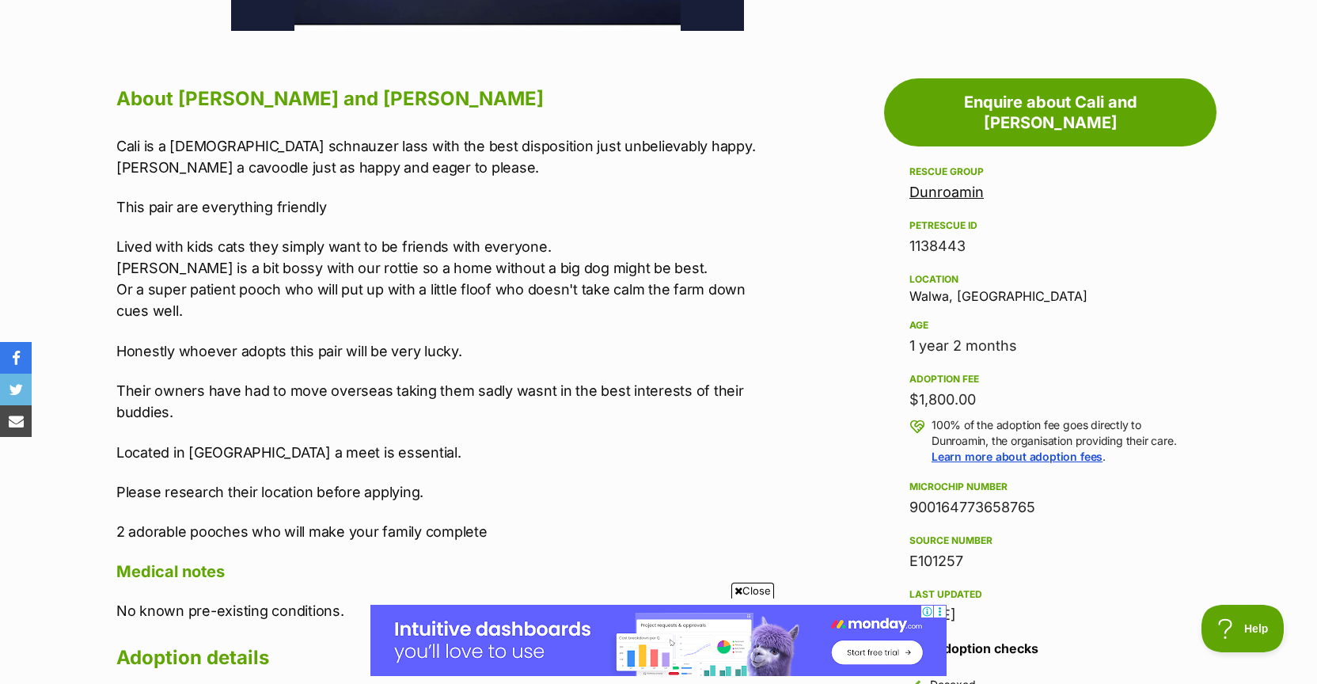
click at [970, 184] on link "Dunroamin" at bounding box center [946, 192] width 74 height 17
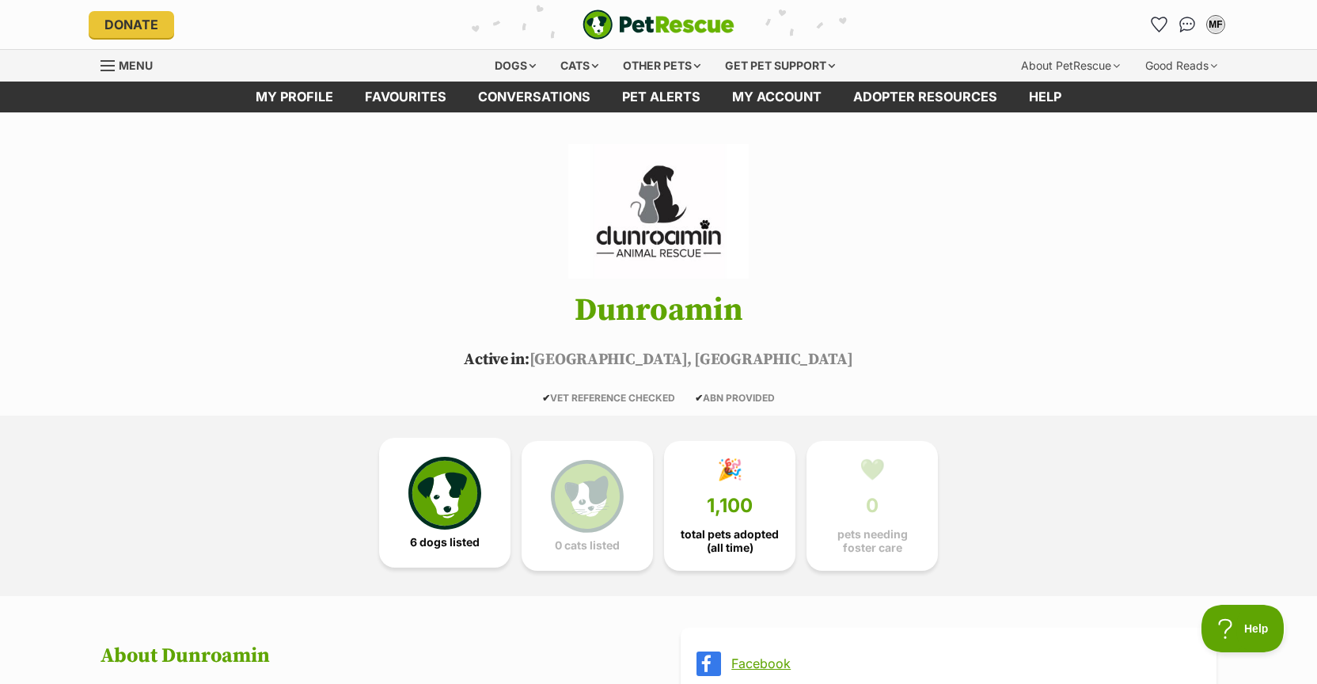
click at [470, 501] on img at bounding box center [444, 493] width 73 height 73
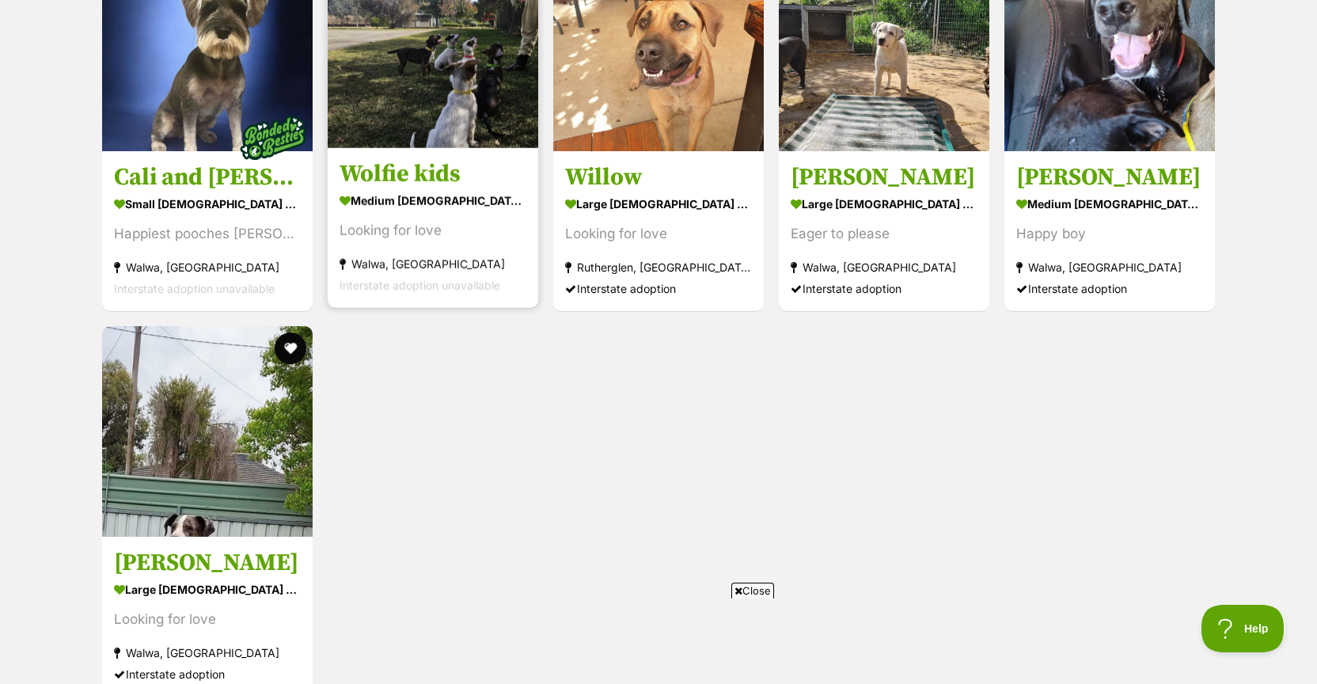
scroll to position [1526, 0]
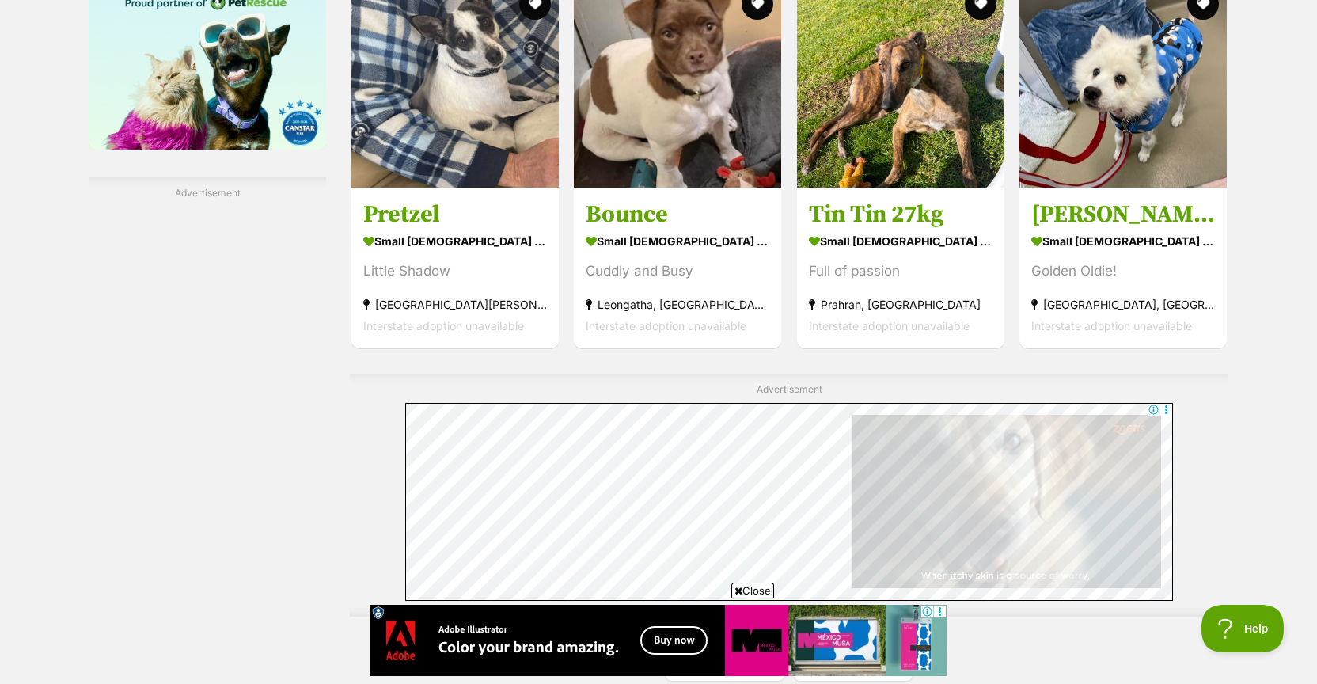
scroll to position [2815, 0]
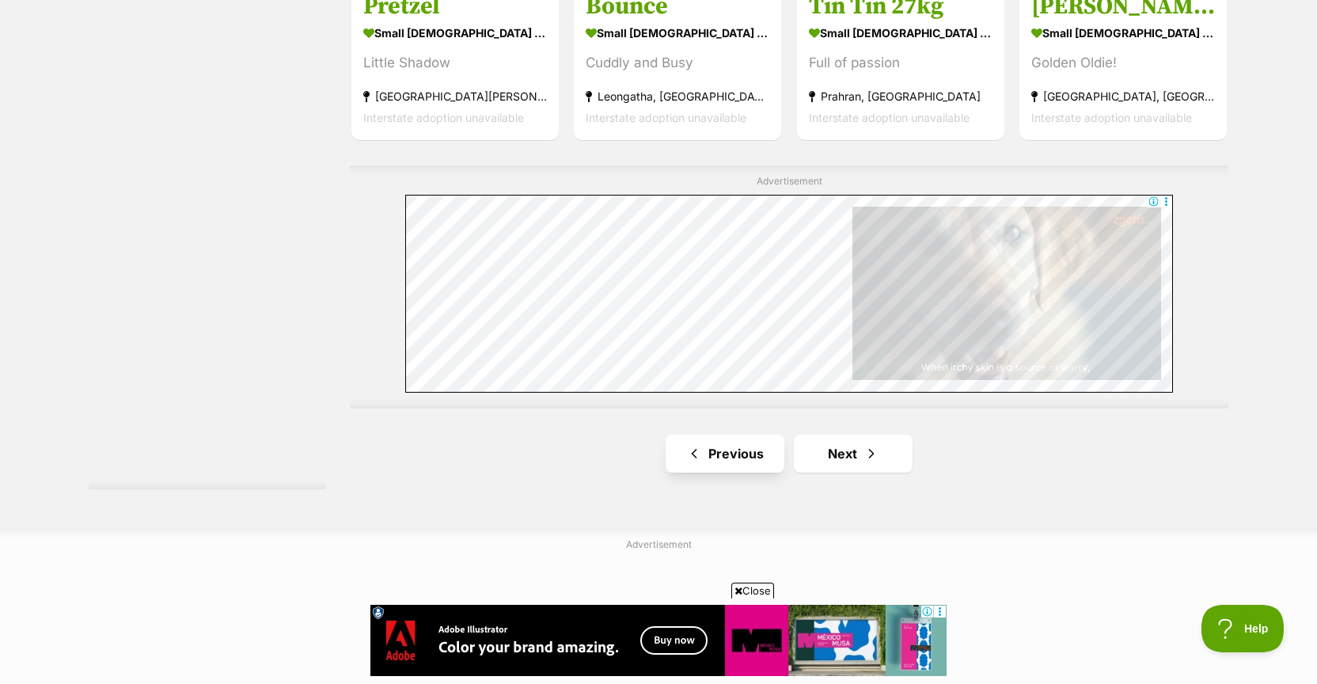
click at [743, 457] on link "Previous" at bounding box center [725, 454] width 119 height 38
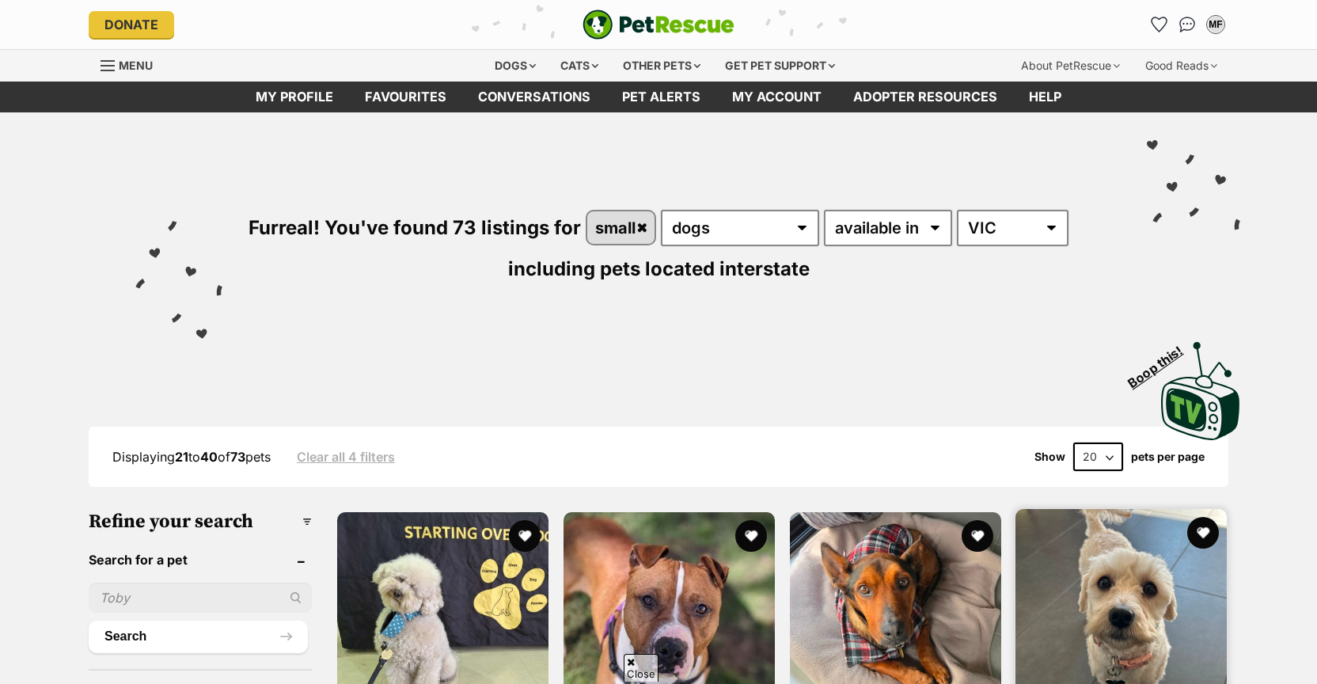
scroll to position [321, 0]
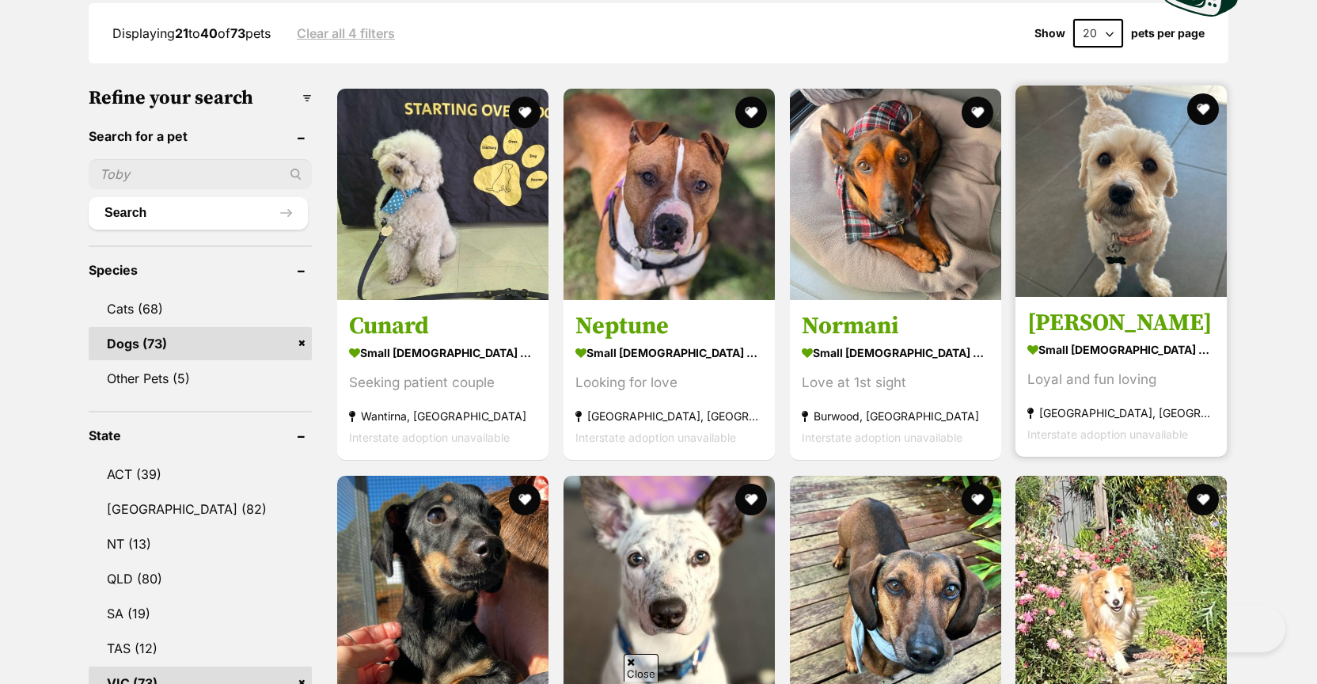
click at [1106, 360] on strong "small [DEMOGRAPHIC_DATA] Dog" at bounding box center [1121, 350] width 188 height 23
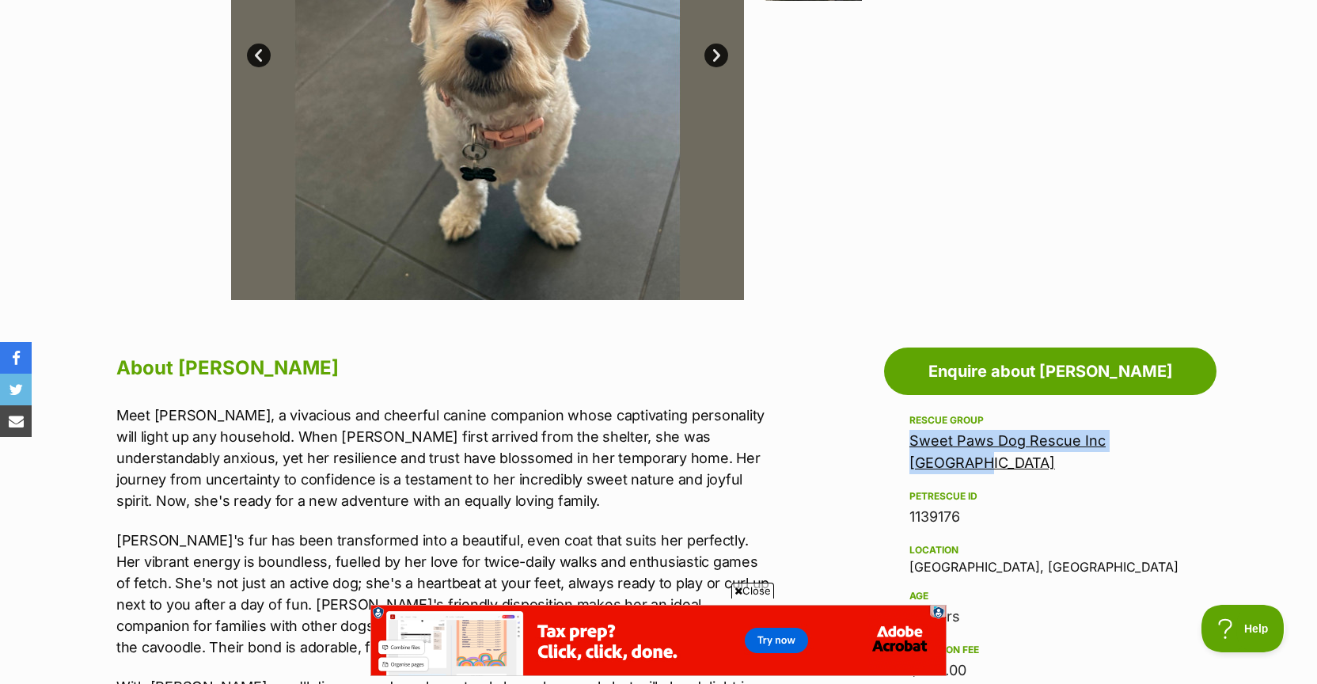
scroll to position [544, 0]
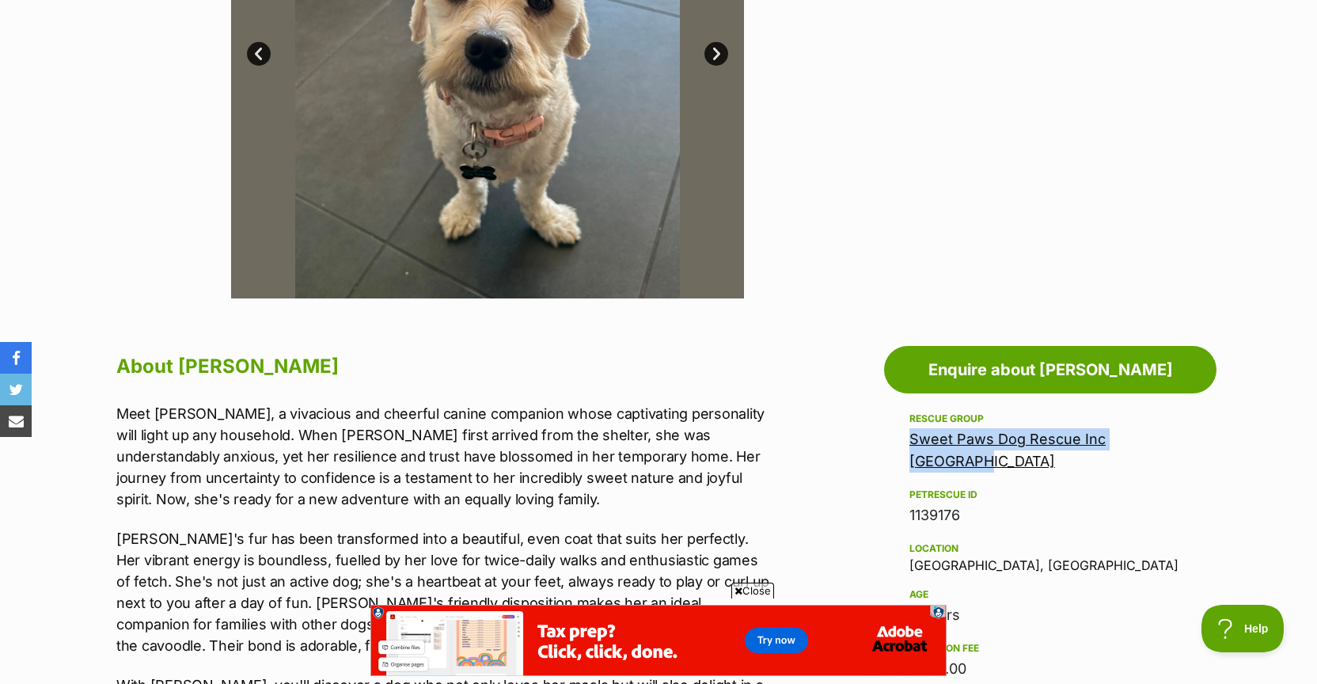
click at [1007, 439] on link "Sweet Paws Dog Rescue Inc [GEOGRAPHIC_DATA]" at bounding box center [1007, 450] width 196 height 39
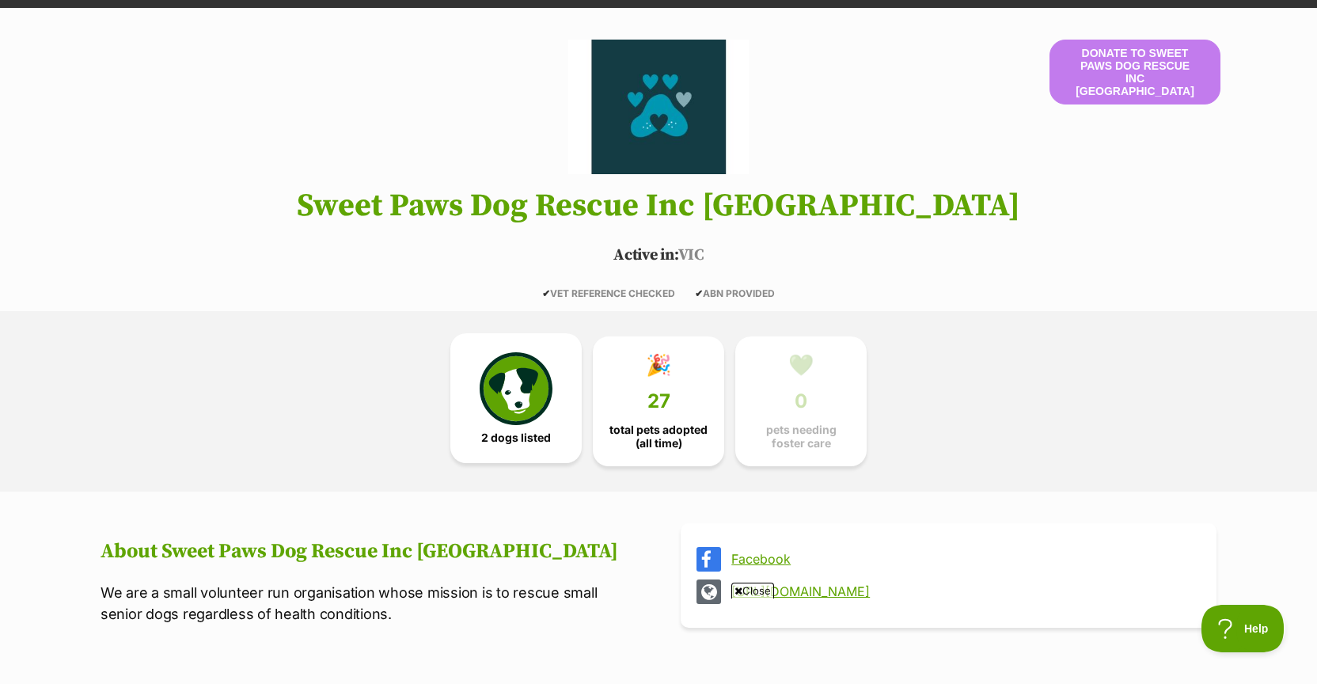
click at [514, 400] on img at bounding box center [516, 388] width 73 height 73
